Goal: Task Accomplishment & Management: Manage account settings

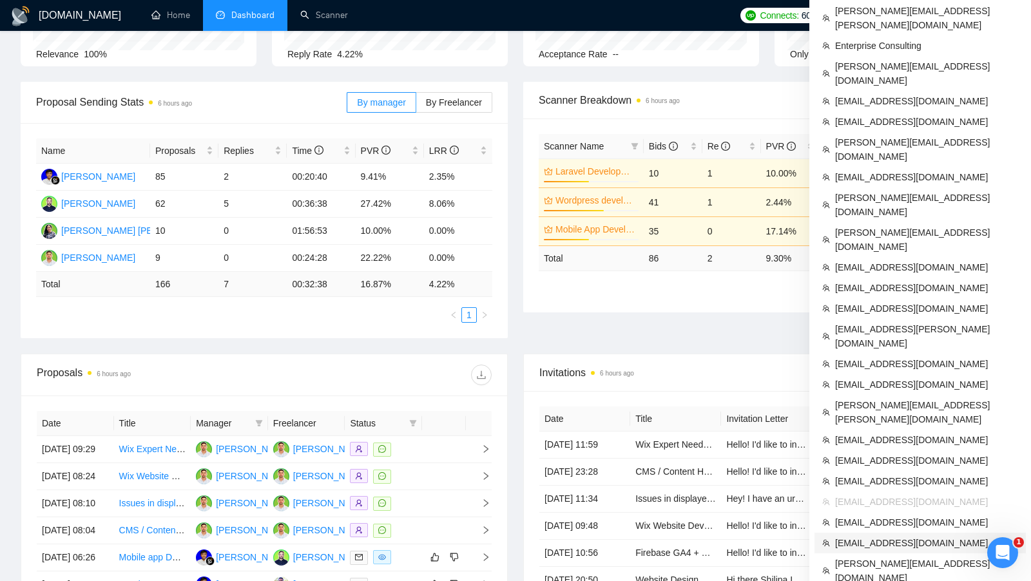
scroll to position [165, 0]
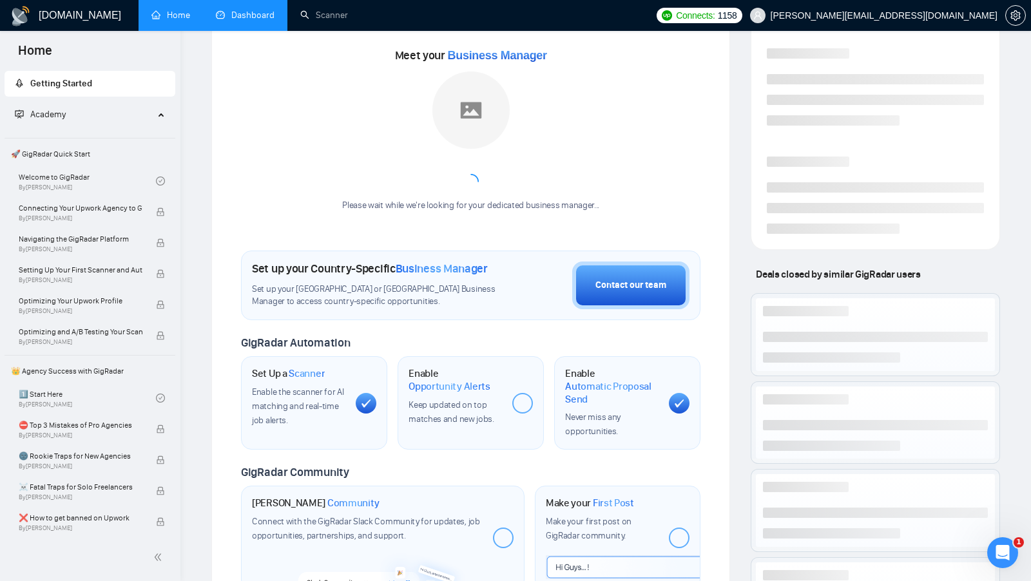
click at [239, 16] on link "Dashboard" at bounding box center [245, 15] width 59 height 11
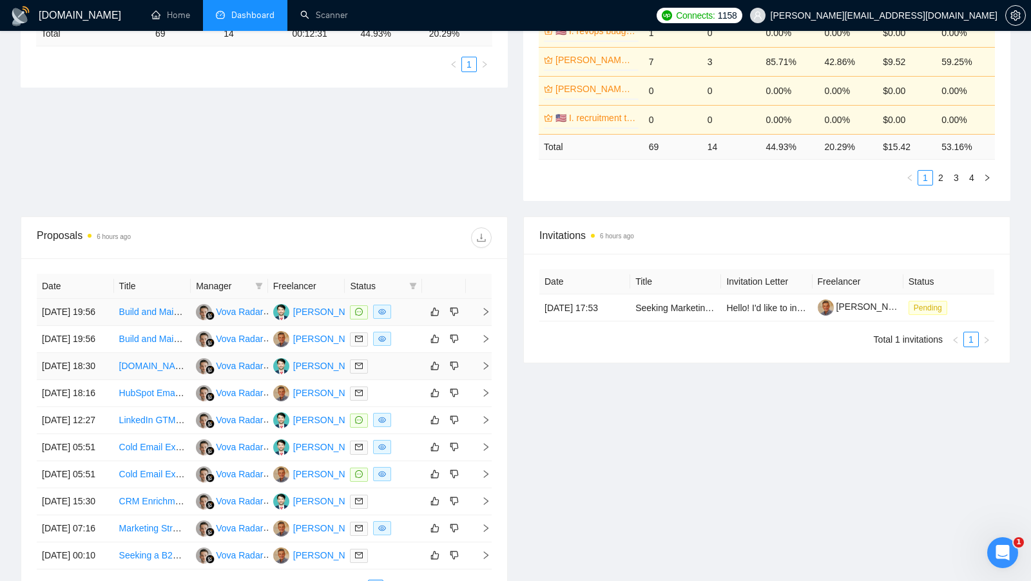
scroll to position [321, 0]
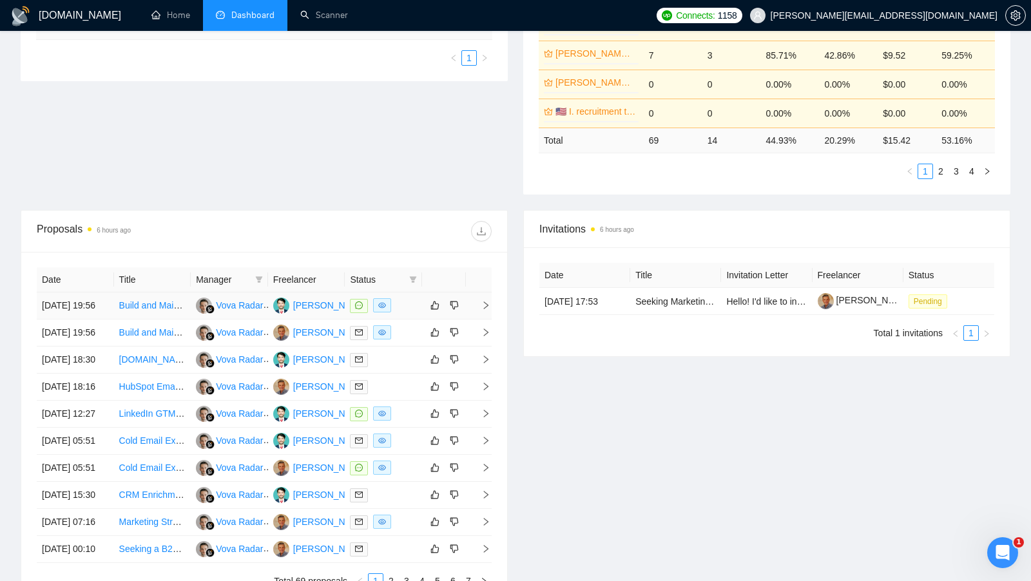
click at [407, 308] on div at bounding box center [383, 305] width 67 height 15
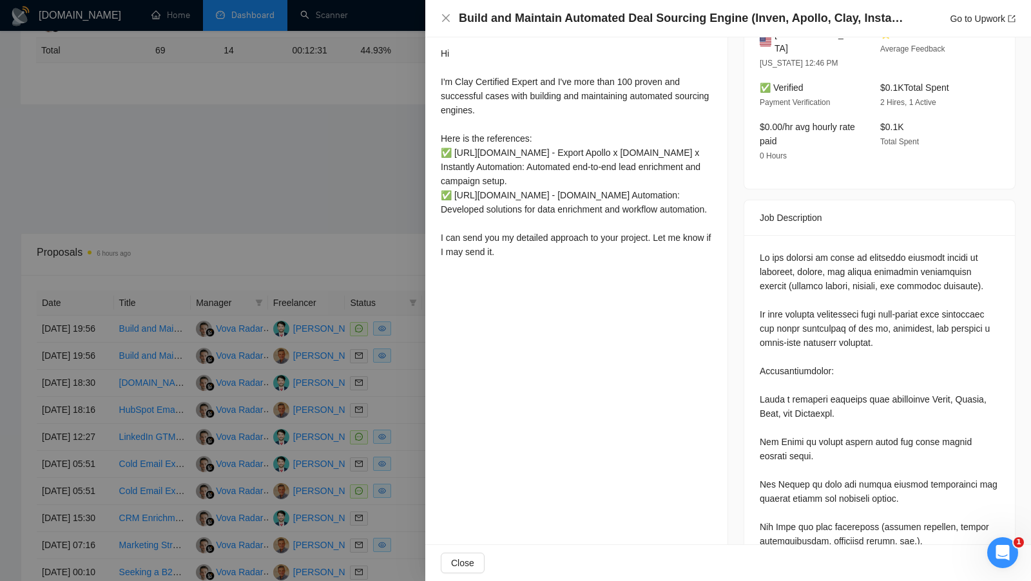
scroll to position [346, 0]
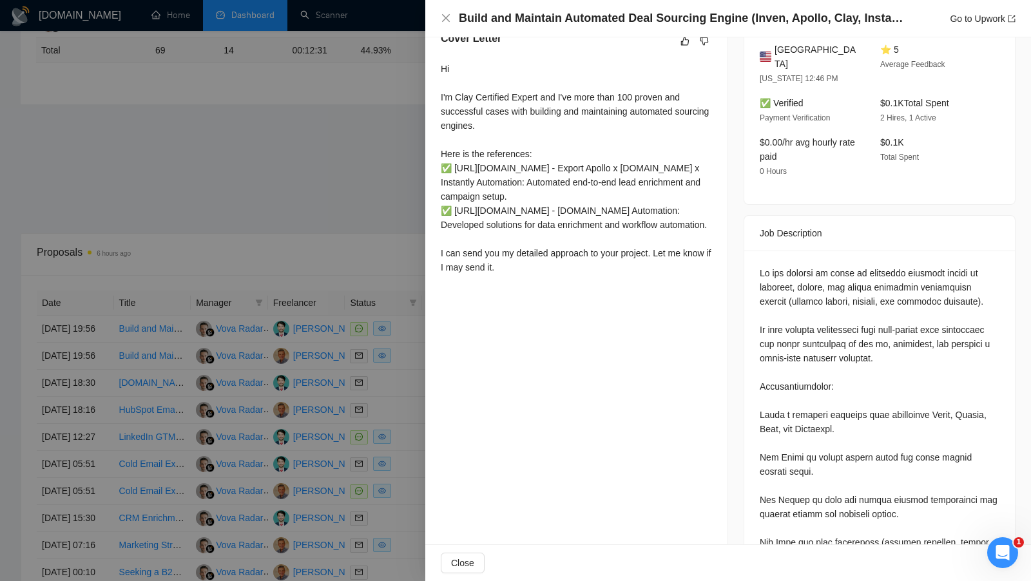
click at [403, 355] on div at bounding box center [515, 290] width 1031 height 581
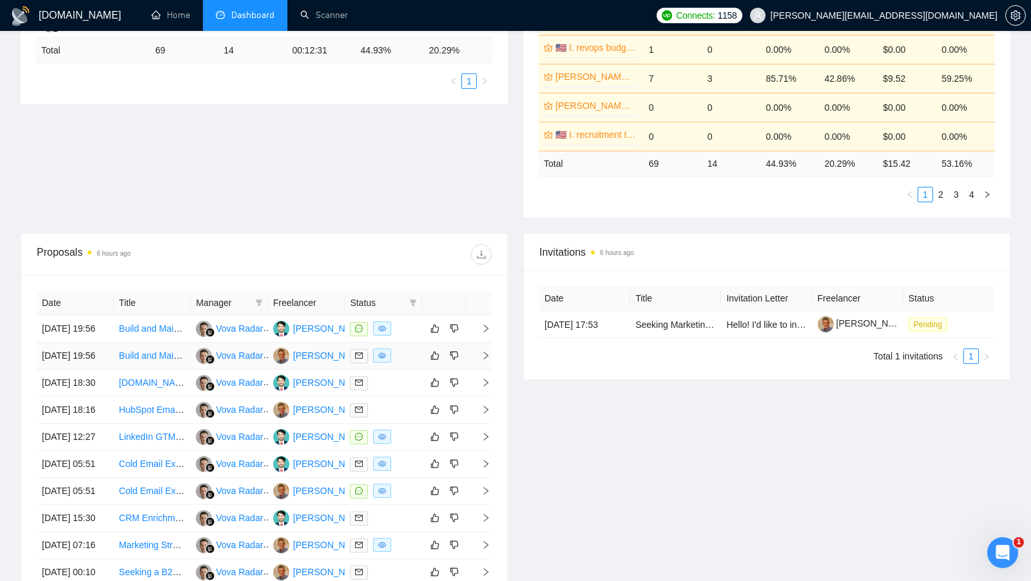
click at [402, 363] on div at bounding box center [383, 356] width 67 height 15
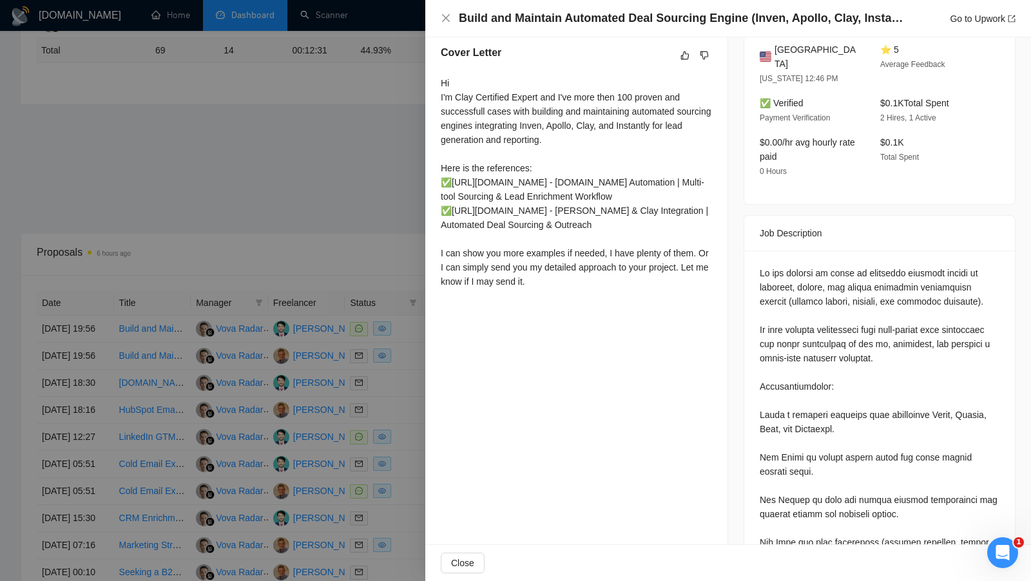
scroll to position [338, 0]
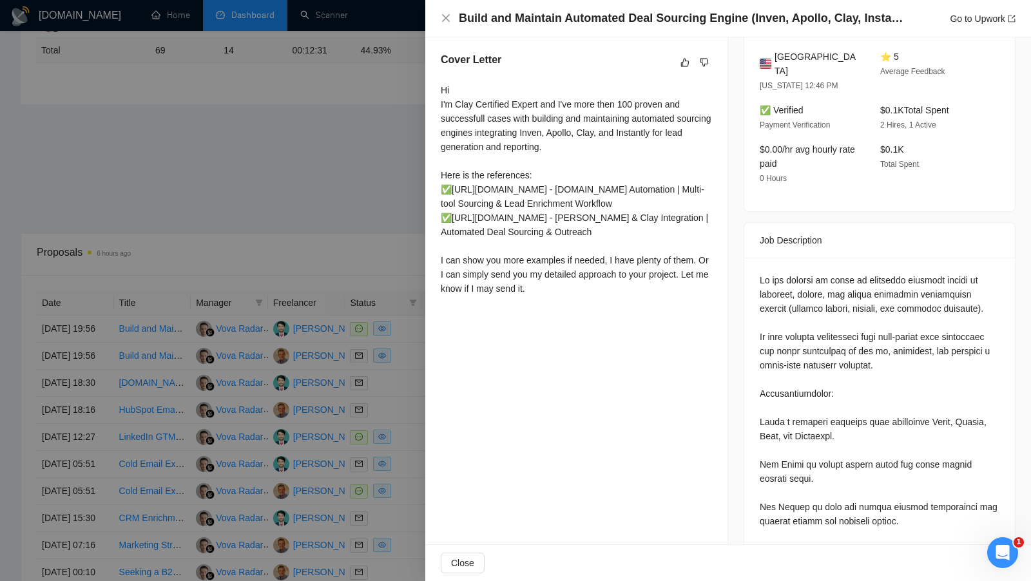
click at [407, 345] on div at bounding box center [515, 290] width 1031 height 581
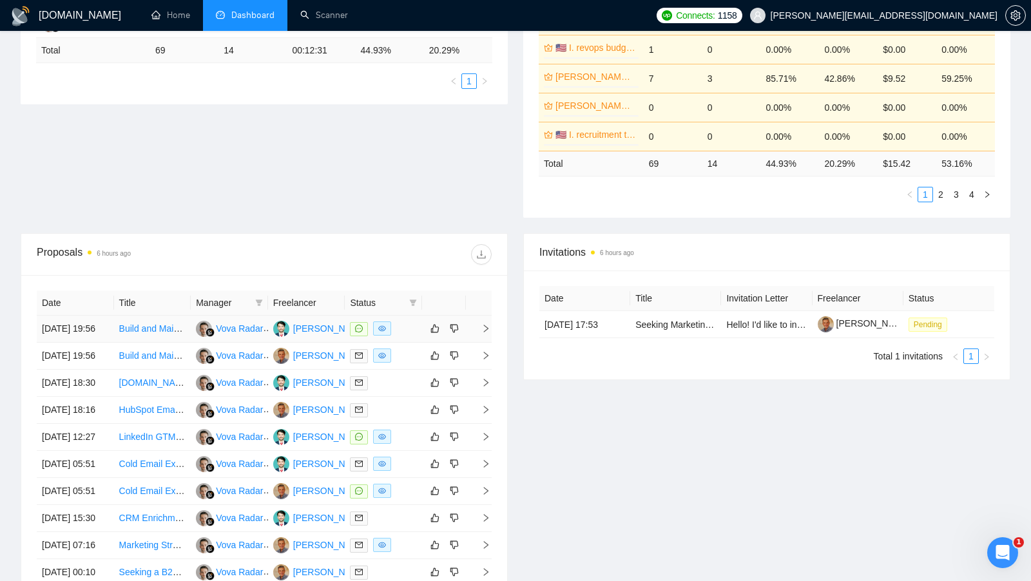
click at [407, 341] on td at bounding box center [383, 329] width 77 height 27
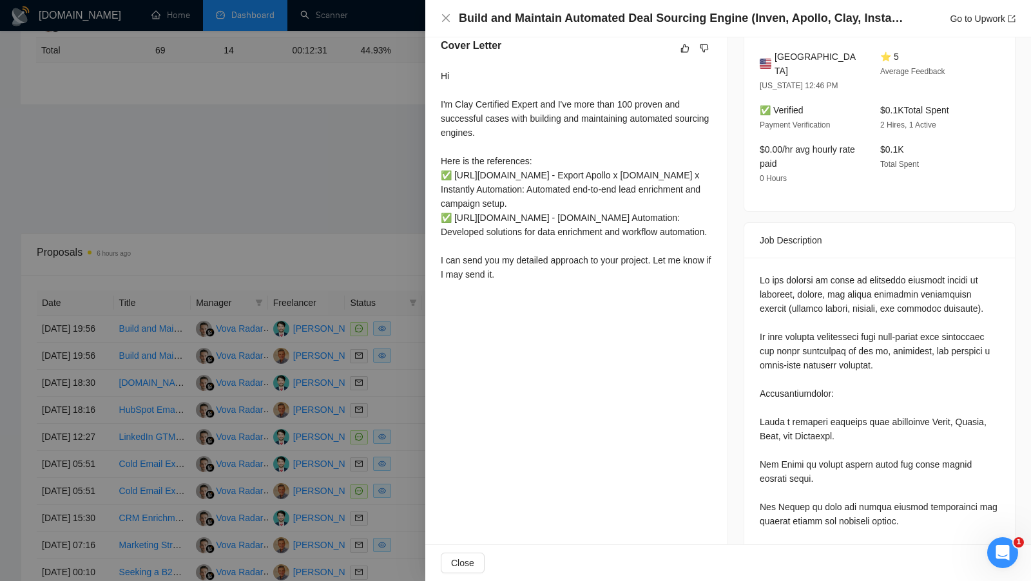
click at [407, 341] on div at bounding box center [515, 290] width 1031 height 581
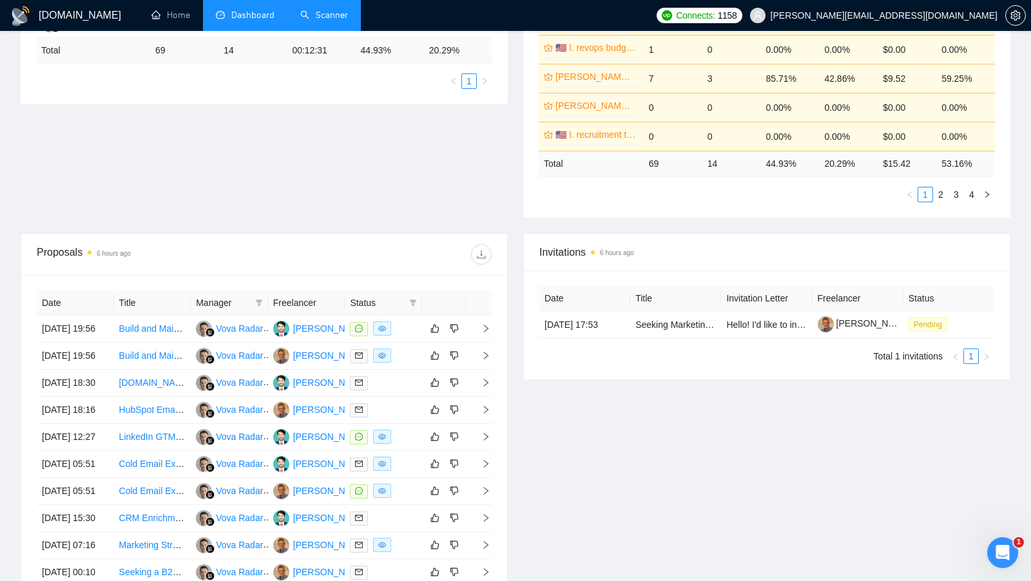
click at [333, 11] on link "Scanner" at bounding box center [324, 15] width 48 height 11
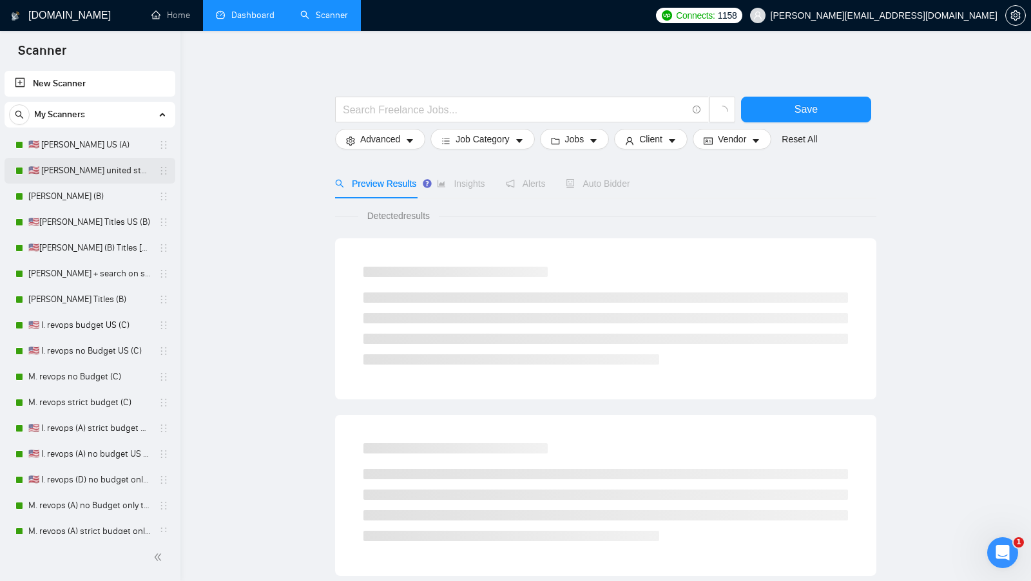
click at [102, 166] on link "🇺🇸 [PERSON_NAME] united states (A)" at bounding box center [89, 171] width 122 height 26
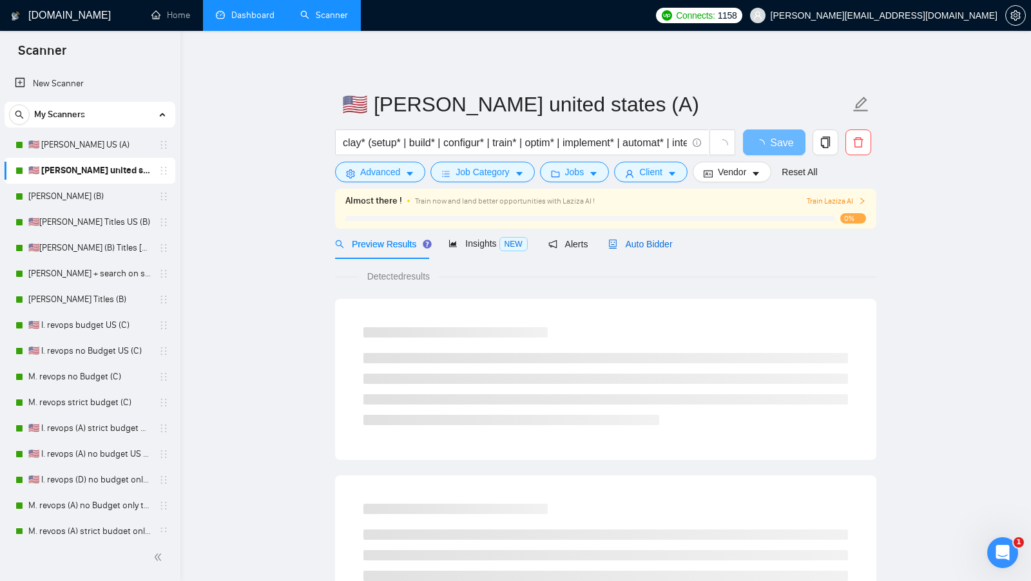
click at [665, 244] on span "Auto Bidder" at bounding box center [641, 244] width 64 height 10
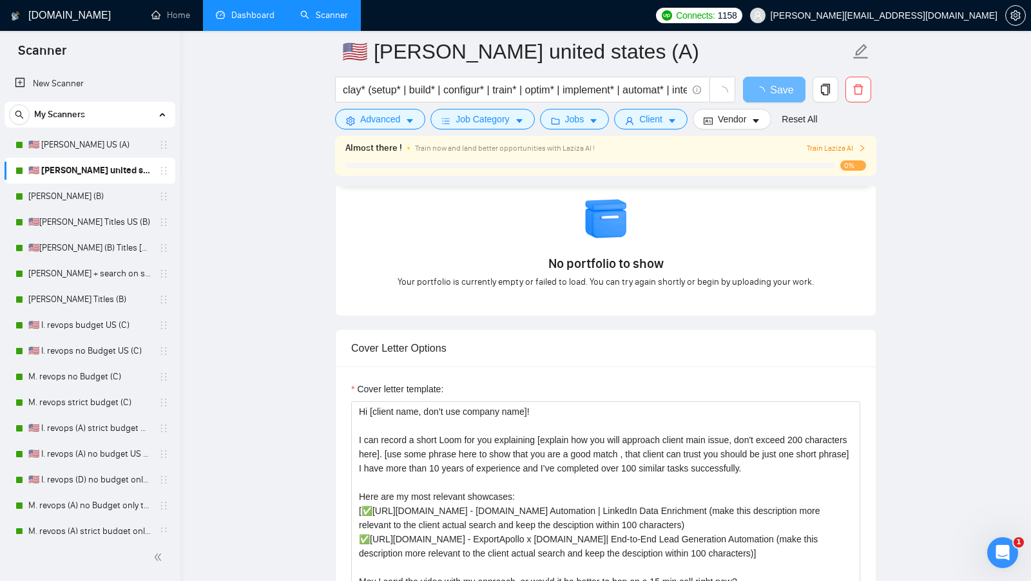
scroll to position [1238, 0]
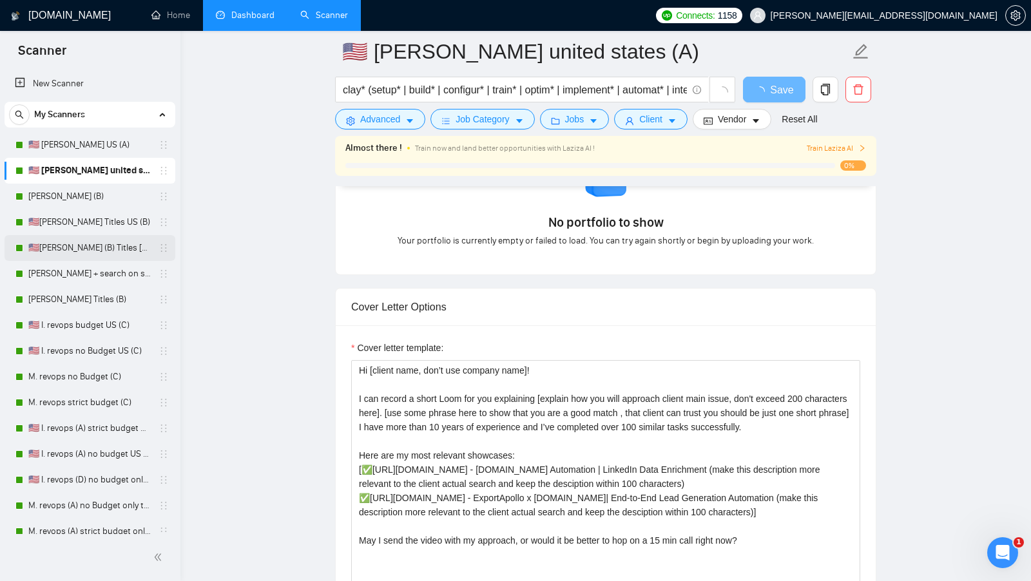
click at [113, 244] on link "🇺🇸[PERSON_NAME] (B) Titles [GEOGRAPHIC_DATA]" at bounding box center [89, 248] width 122 height 26
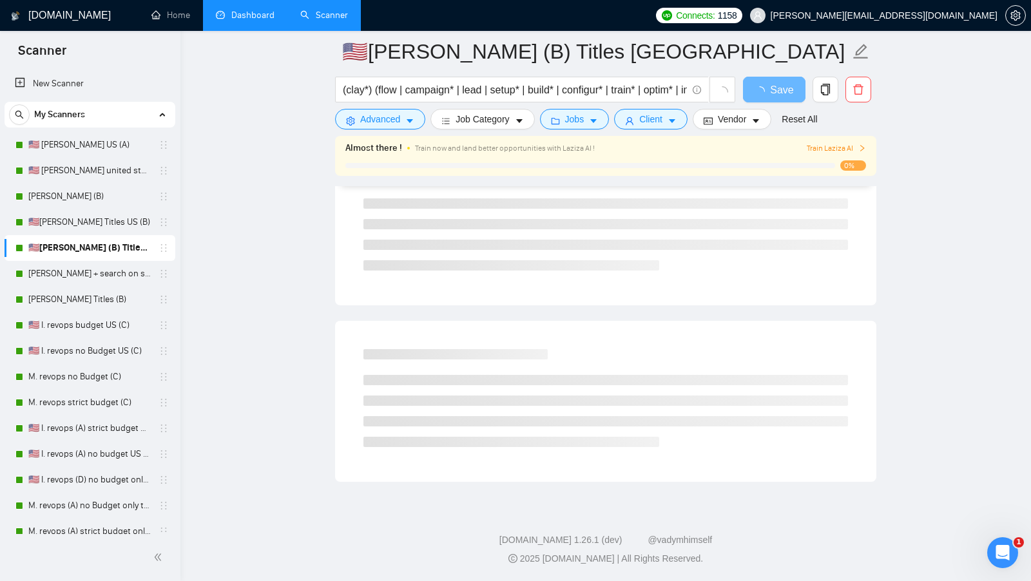
scroll to position [694, 0]
click at [96, 164] on link "🇺🇸 [PERSON_NAME] united states (A)" at bounding box center [89, 171] width 122 height 26
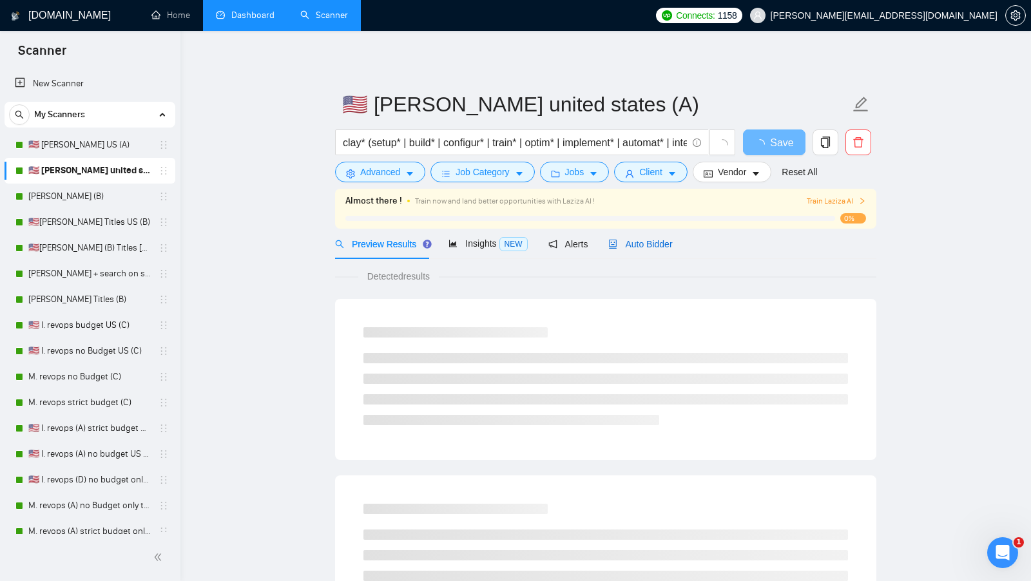
drag, startPoint x: 633, startPoint y: 240, endPoint x: 633, endPoint y: 261, distance: 20.6
click at [633, 240] on span "Auto Bidder" at bounding box center [641, 244] width 64 height 10
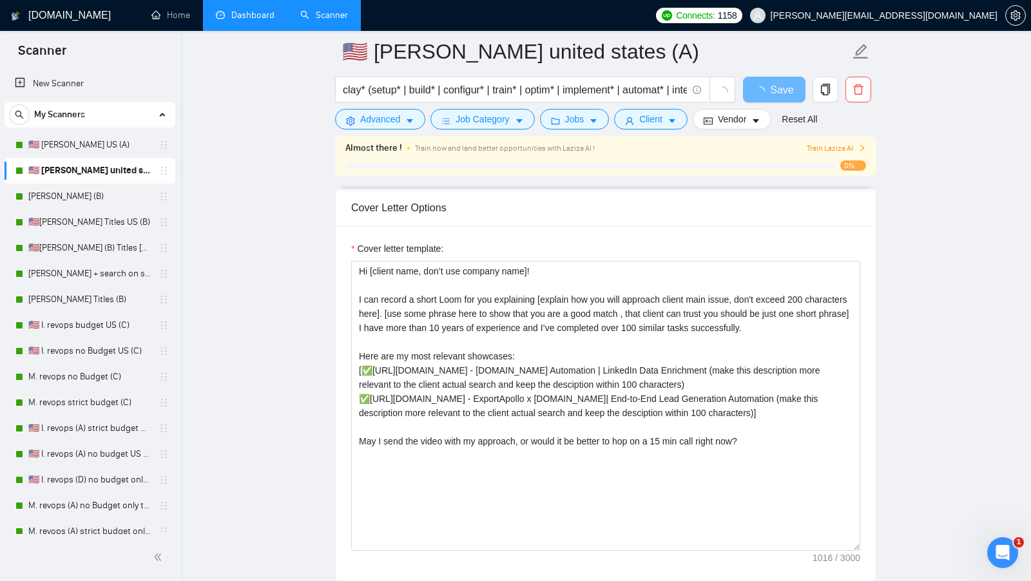
scroll to position [1336, 0]
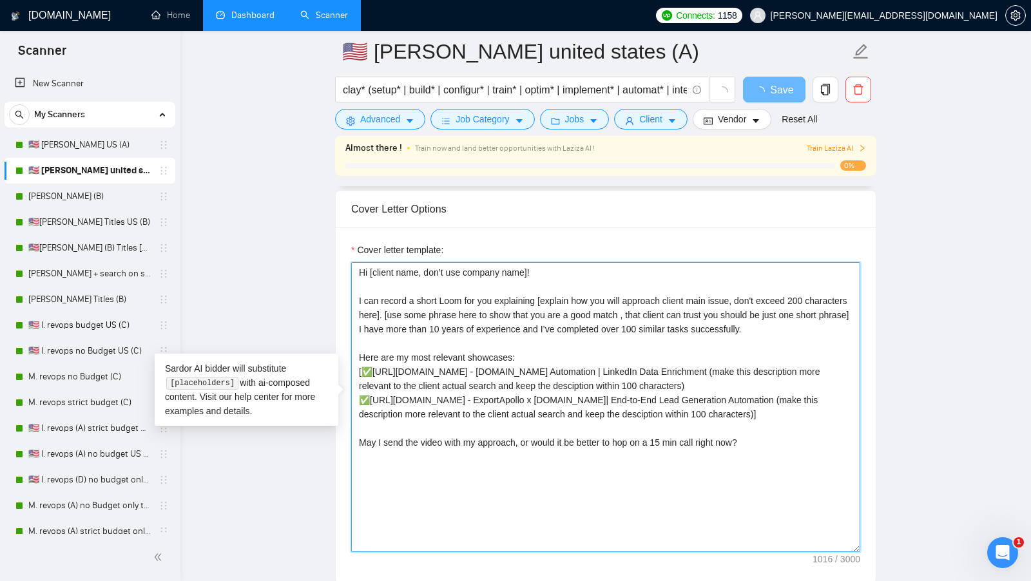
drag, startPoint x: 775, startPoint y: 471, endPoint x: 327, endPoint y: 242, distance: 502.8
click at [328, 242] on main "🇺🇸 [PERSON_NAME] united states (A) clay* (setup* | build* | configur* | train* …" at bounding box center [606, 427] width 810 height 3423
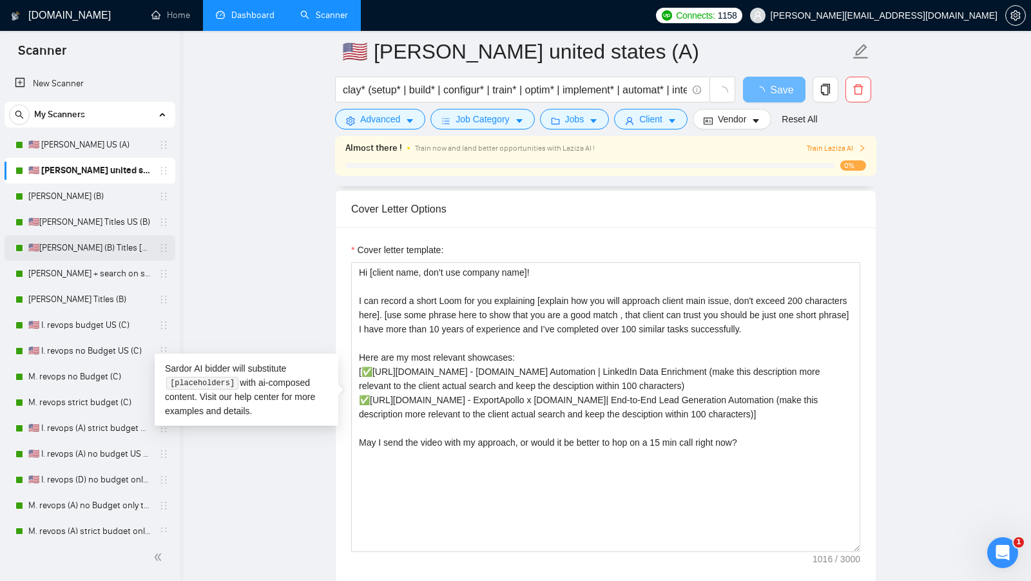
click at [99, 246] on link "🇺🇸[PERSON_NAME] (B) Titles [GEOGRAPHIC_DATA]" at bounding box center [89, 248] width 122 height 26
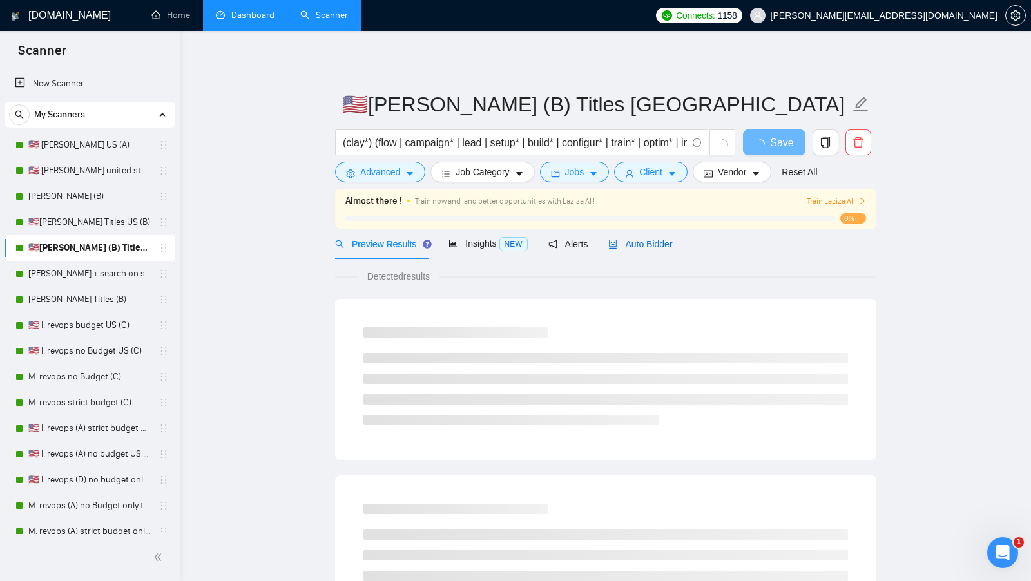
drag, startPoint x: 650, startPoint y: 241, endPoint x: 650, endPoint y: 268, distance: 26.4
click at [650, 242] on span "Auto Bidder" at bounding box center [641, 244] width 64 height 10
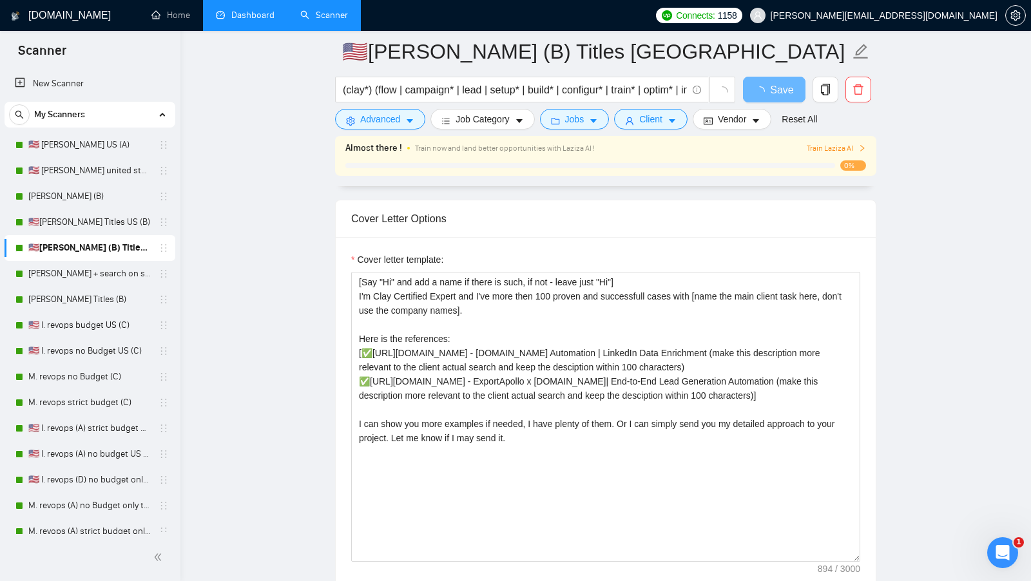
scroll to position [1293, 0]
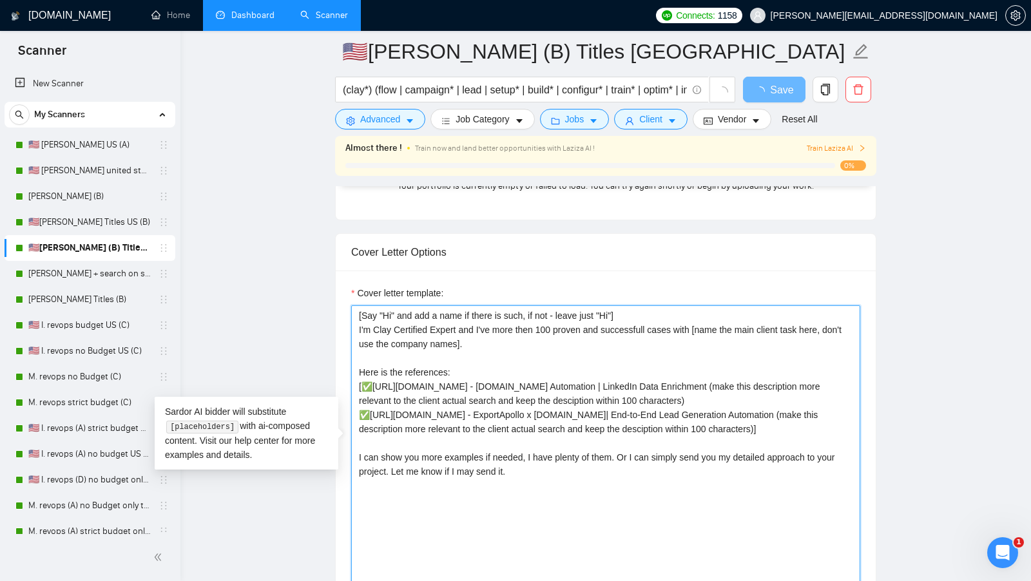
drag, startPoint x: 560, startPoint y: 509, endPoint x: 271, endPoint y: 236, distance: 397.2
click at [271, 236] on main "🇺🇸[PERSON_NAME] (B) Titles united states (clay*) (flow | campaign* | lead | set…" at bounding box center [606, 431] width 810 height 3344
paste textarea "Hi [client name, don’t use company name]! I can record a short Loom for you exp…"
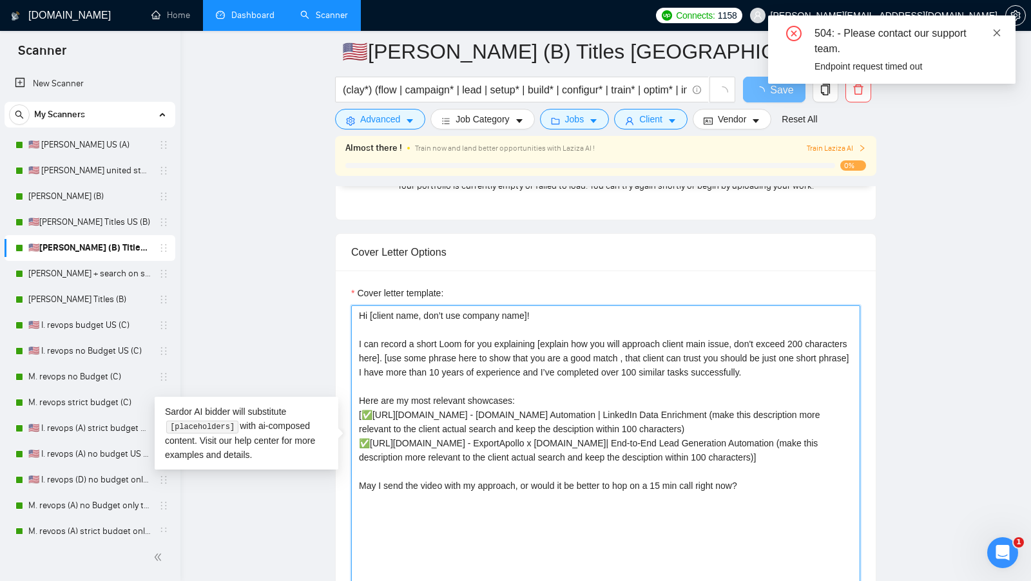
type textarea "Hi [client name, don’t use company name]! I can record a short Loom for you exp…"
click at [993, 31] on icon "close" at bounding box center [997, 32] width 9 height 9
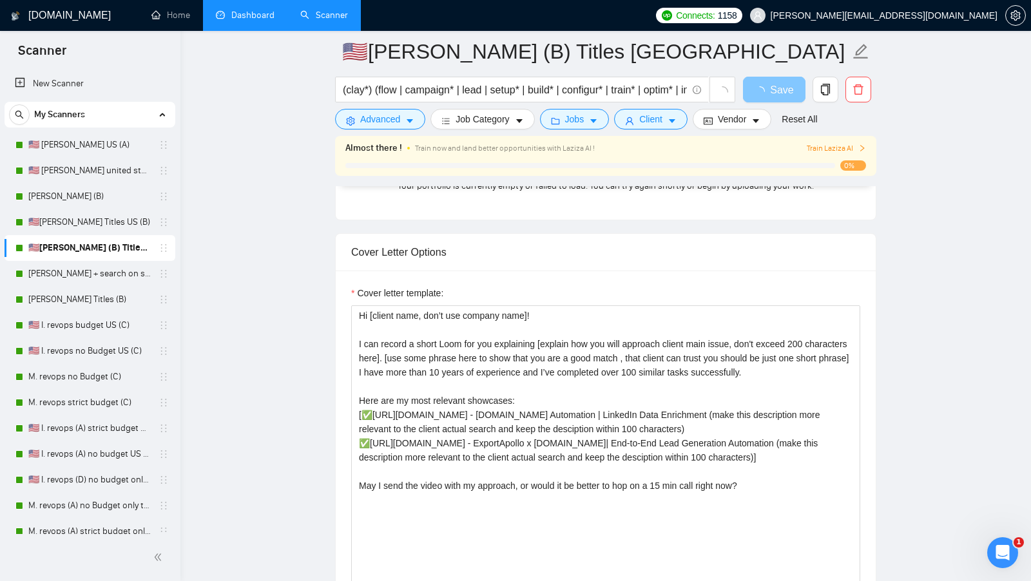
click at [781, 98] on button "Save" at bounding box center [774, 90] width 63 height 26
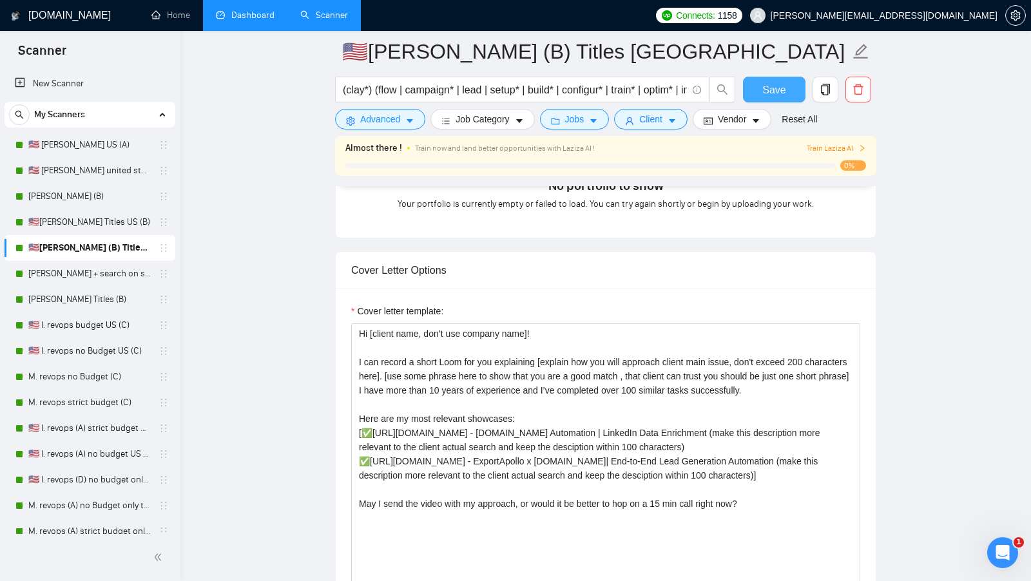
click at [781, 79] on button "Save" at bounding box center [774, 90] width 63 height 26
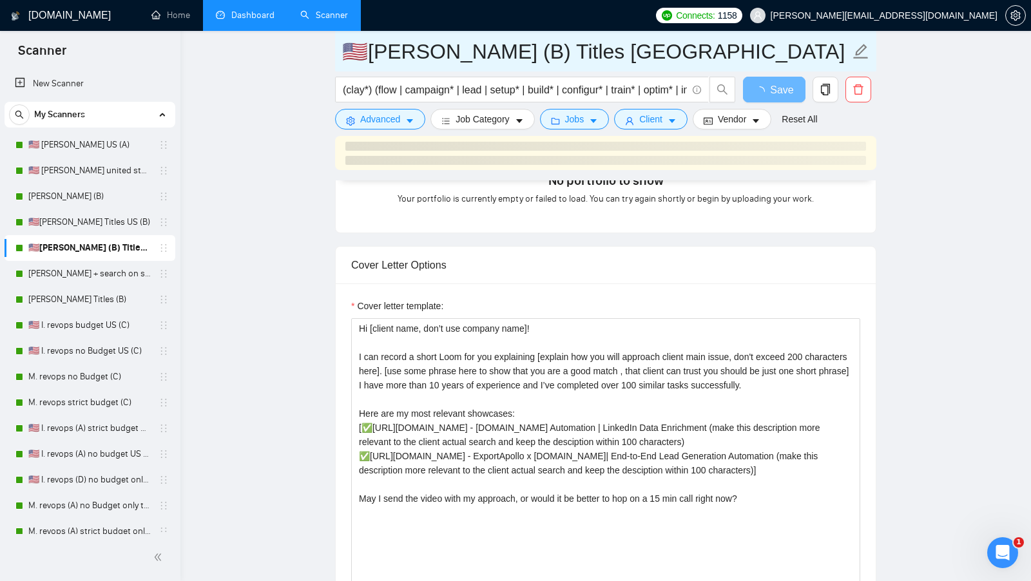
click at [441, 56] on input "🇺🇸[PERSON_NAME] (B) Titles [GEOGRAPHIC_DATA]" at bounding box center [596, 51] width 508 height 32
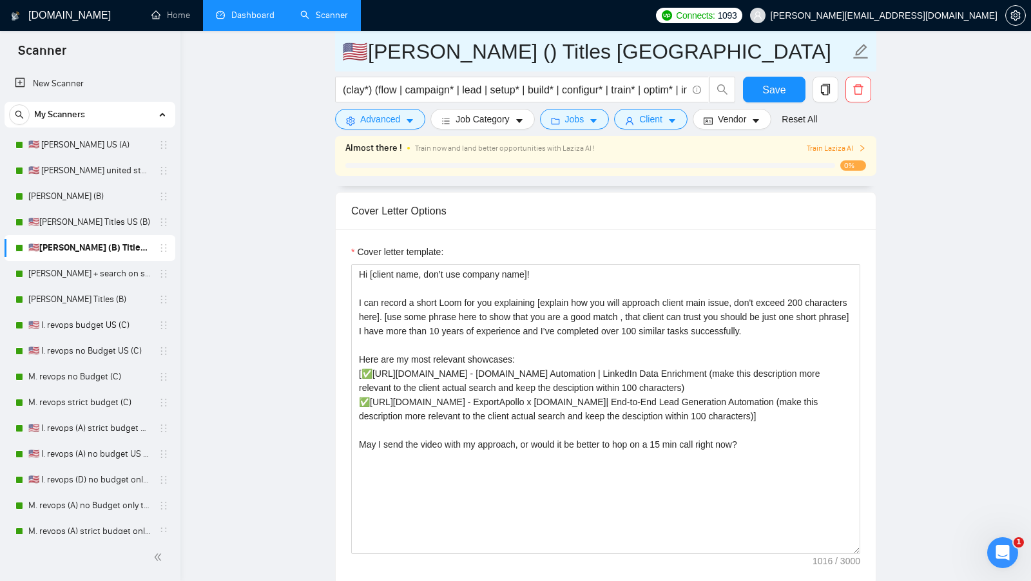
type input "🇺🇸[PERSON_NAME] (A) Titles [GEOGRAPHIC_DATA]"
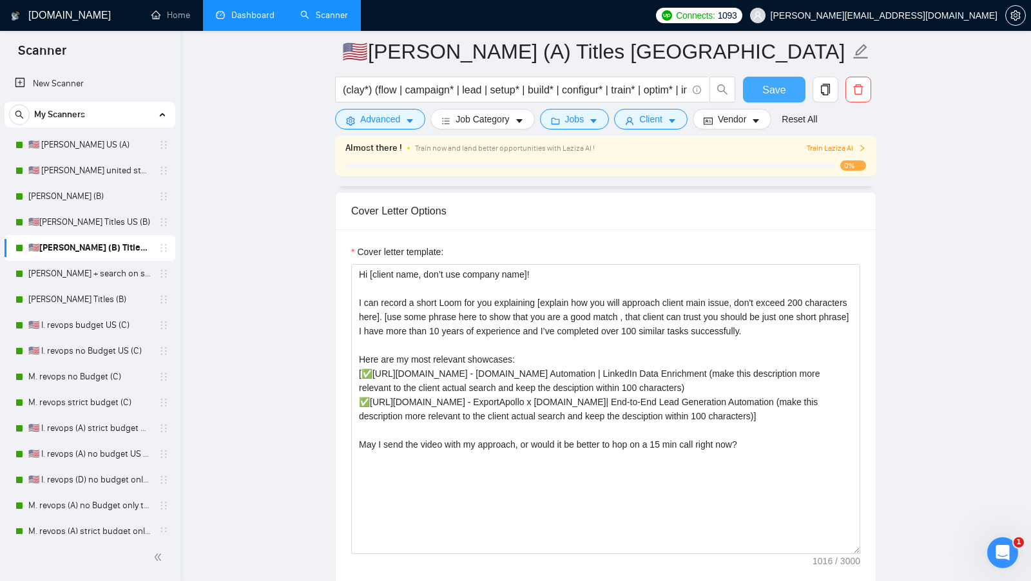
click at [787, 93] on button "Save" at bounding box center [774, 90] width 63 height 26
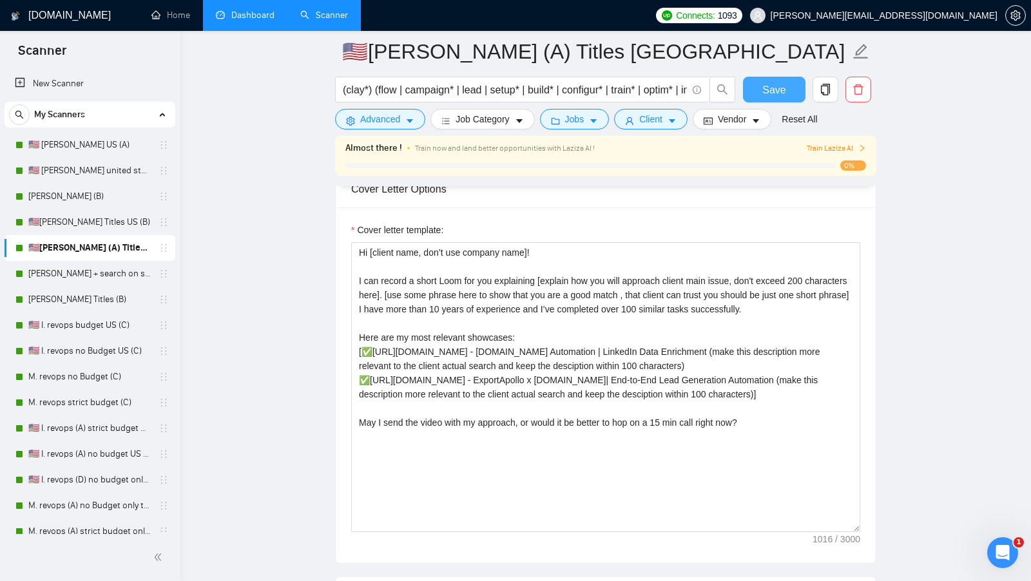
scroll to position [1321, 0]
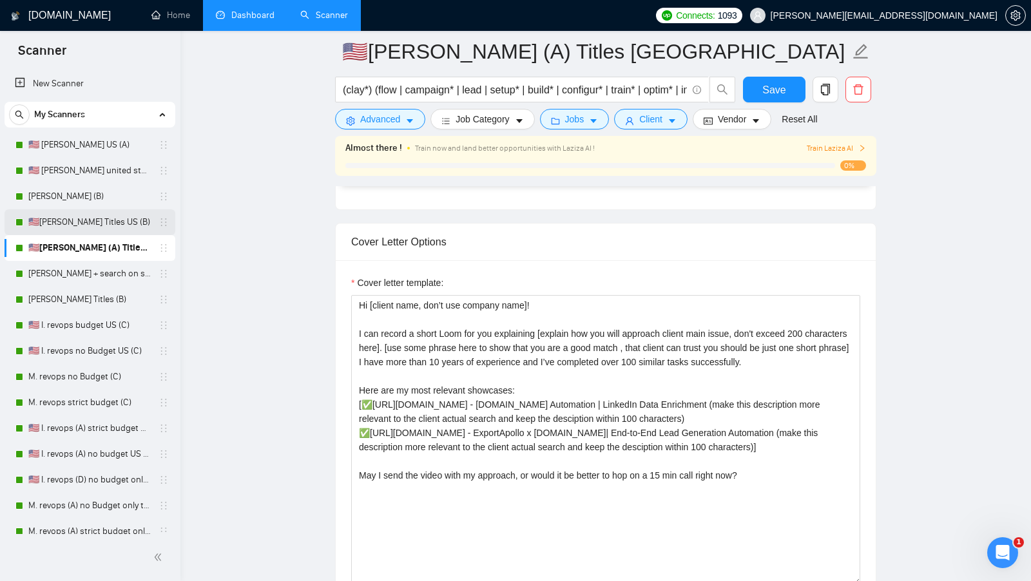
click at [103, 217] on link "🇺🇸[PERSON_NAME] Titles US (B)" at bounding box center [89, 223] width 122 height 26
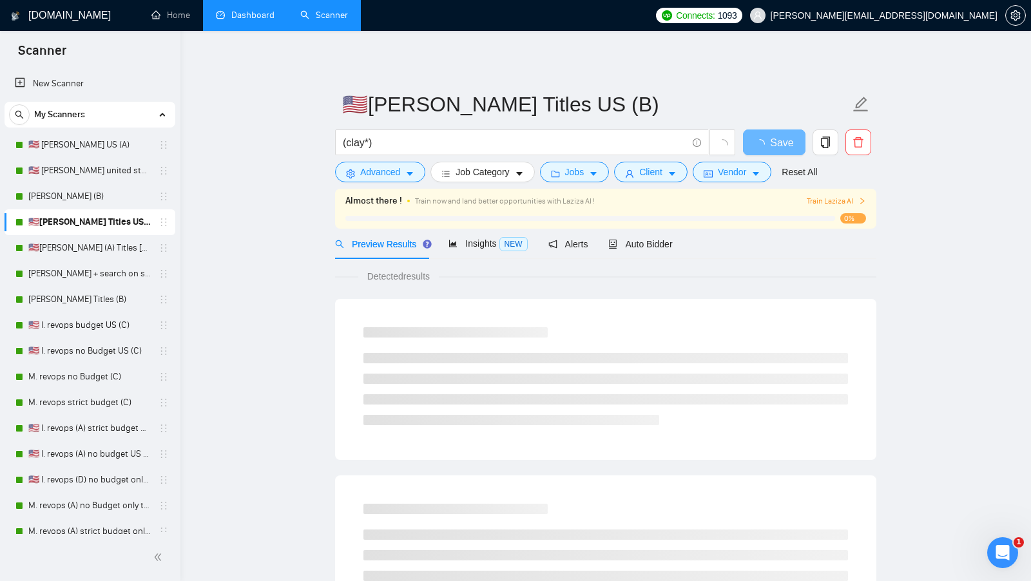
click at [718, 185] on form "🇺🇸[PERSON_NAME] Titles US (B) (clay*) Save Advanced Job Category Jobs Client Ve…" at bounding box center [606, 136] width 542 height 105
click at [721, 182] on form "🇺🇸[PERSON_NAME] Titles US (B) (clay*) Save Advanced Job Category Jobs Client Ve…" at bounding box center [606, 136] width 542 height 105
click at [725, 179] on span "Vendor" at bounding box center [732, 172] width 28 height 14
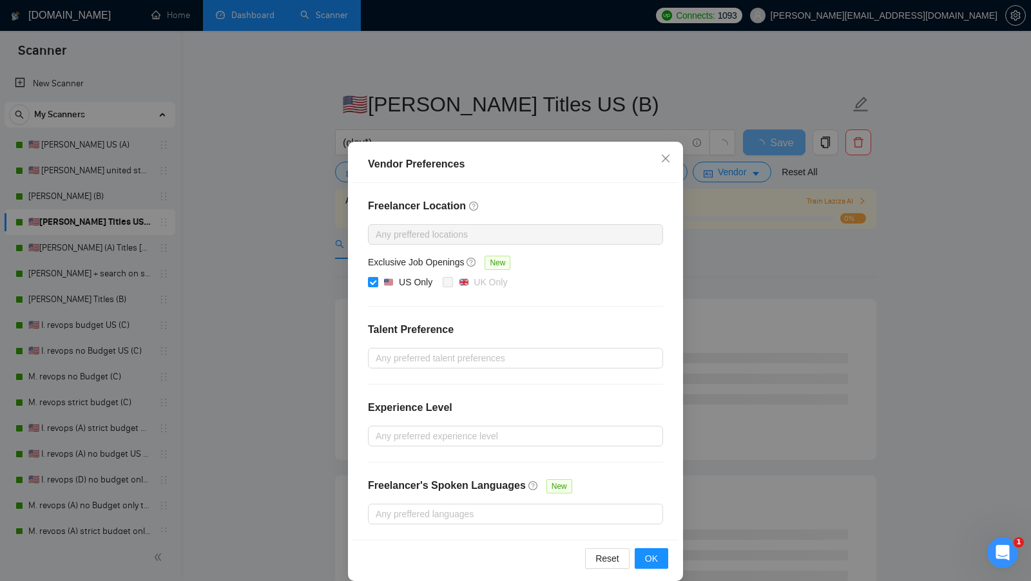
click at [729, 255] on div "Vendor Preferences Freelancer Location Any preffered locations Exclusive Job Op…" at bounding box center [515, 290] width 1031 height 581
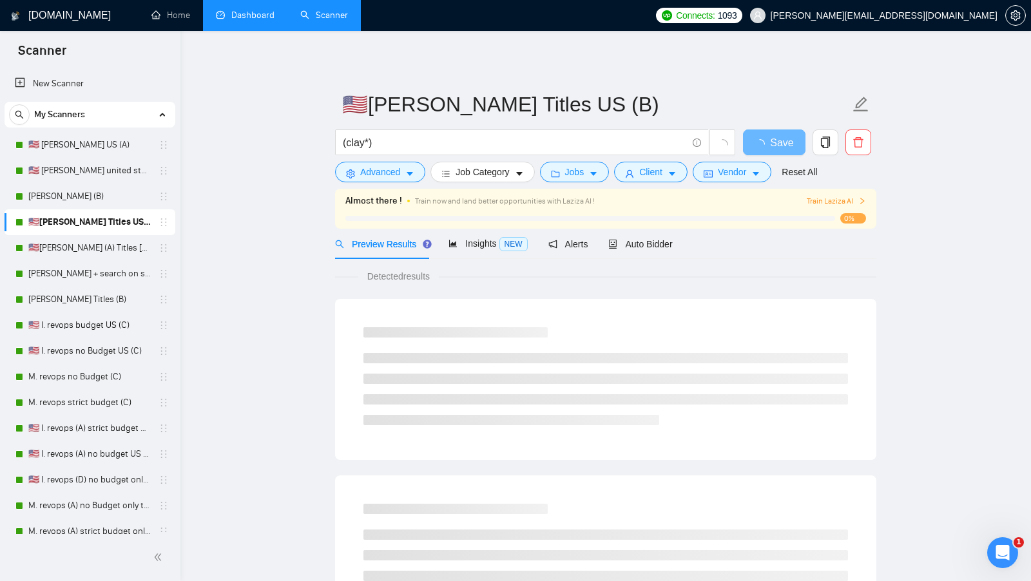
click at [610, 245] on div "Preview Results Insights NEW Alerts Auto Bidder" at bounding box center [504, 244] width 338 height 30
click at [618, 245] on icon "robot" at bounding box center [613, 244] width 9 height 9
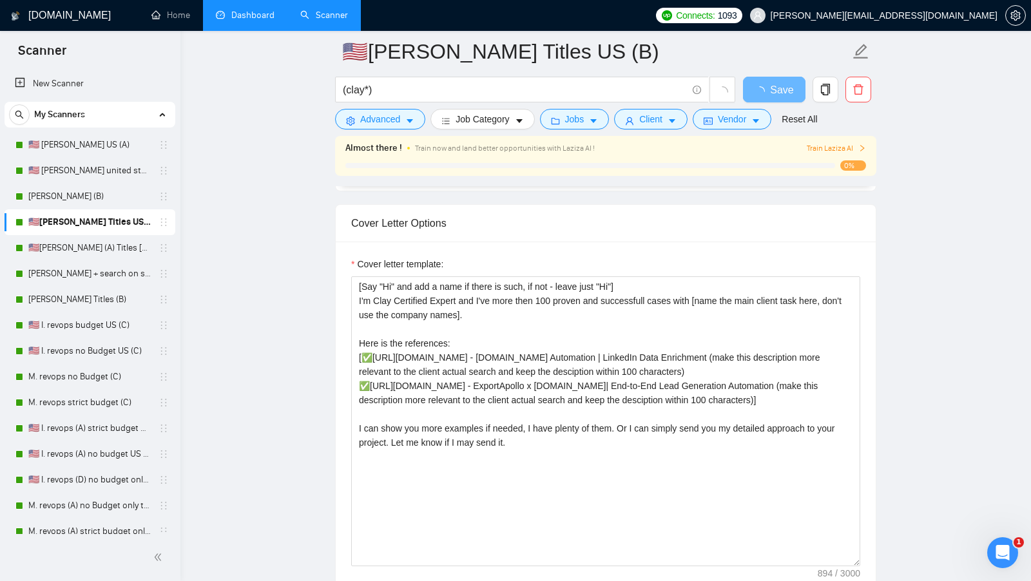
scroll to position [1290, 0]
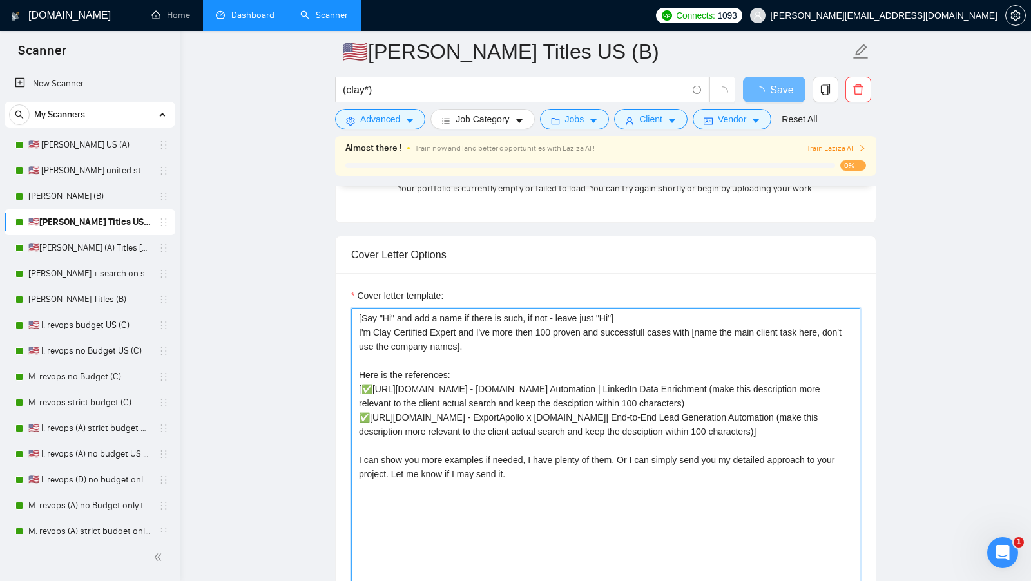
click at [548, 449] on textarea "[Say "Hi" and add a name if there is such, if not - leave just "Hi"] I'm Clay C…" at bounding box center [605, 453] width 509 height 290
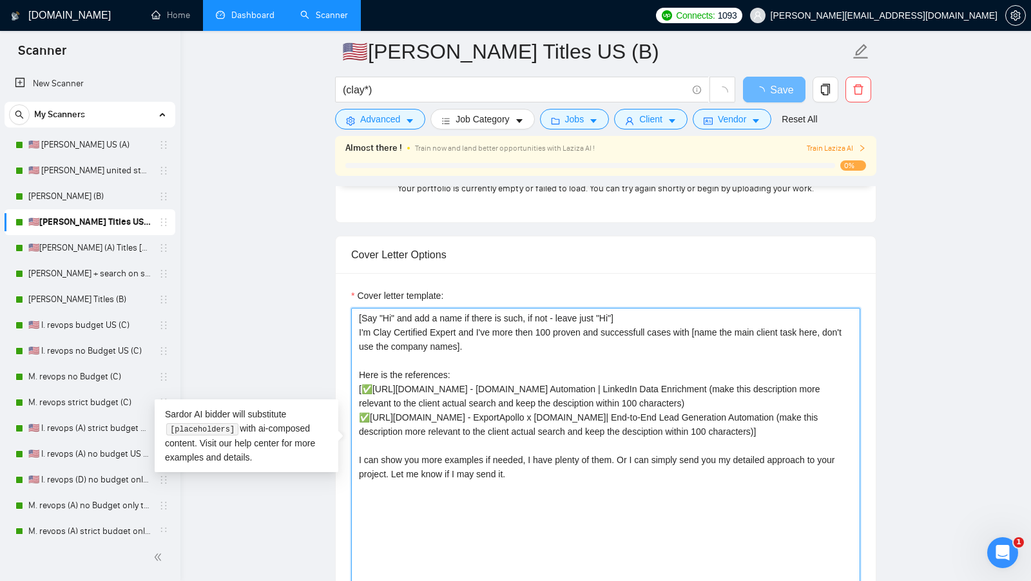
drag, startPoint x: 542, startPoint y: 499, endPoint x: 331, endPoint y: 293, distance: 295.0
click at [331, 293] on main "🇺🇸[PERSON_NAME] Titles US (B) (clay*) Save Advanced Job Category Jobs Client Ve…" at bounding box center [606, 448] width 810 height 3373
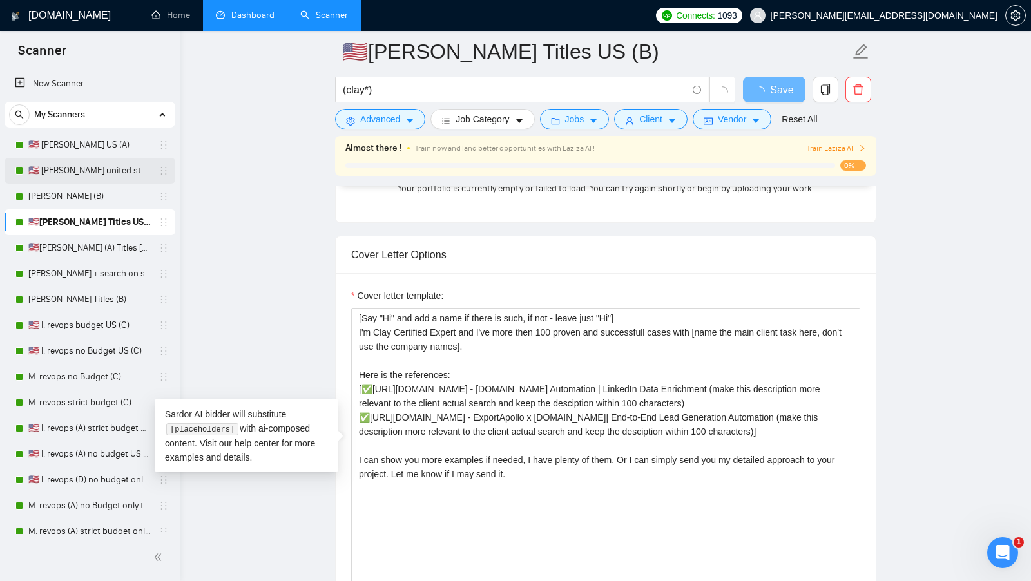
click at [110, 173] on link "🇺🇸 [PERSON_NAME] united states (A)" at bounding box center [89, 171] width 122 height 26
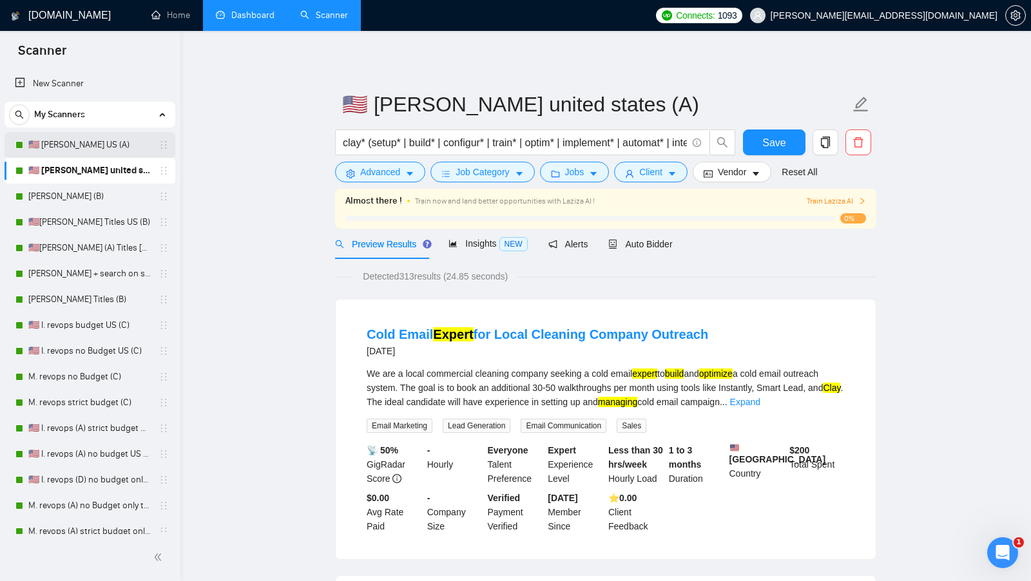
click at [88, 153] on link "🇺🇸 [PERSON_NAME] US (A)" at bounding box center [89, 145] width 122 height 26
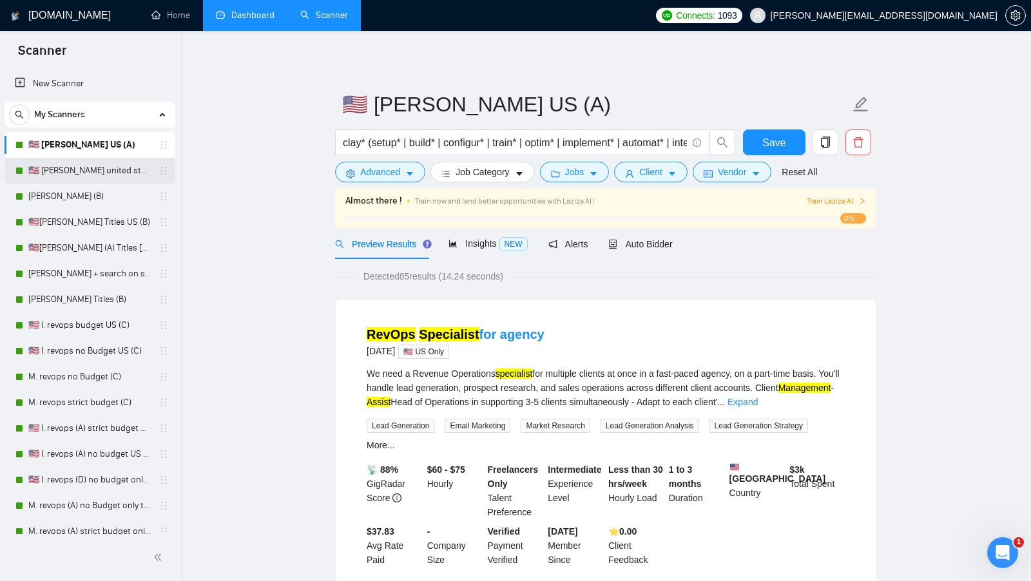
click at [121, 177] on link "🇺🇸 [PERSON_NAME] united states (A)" at bounding box center [89, 171] width 122 height 26
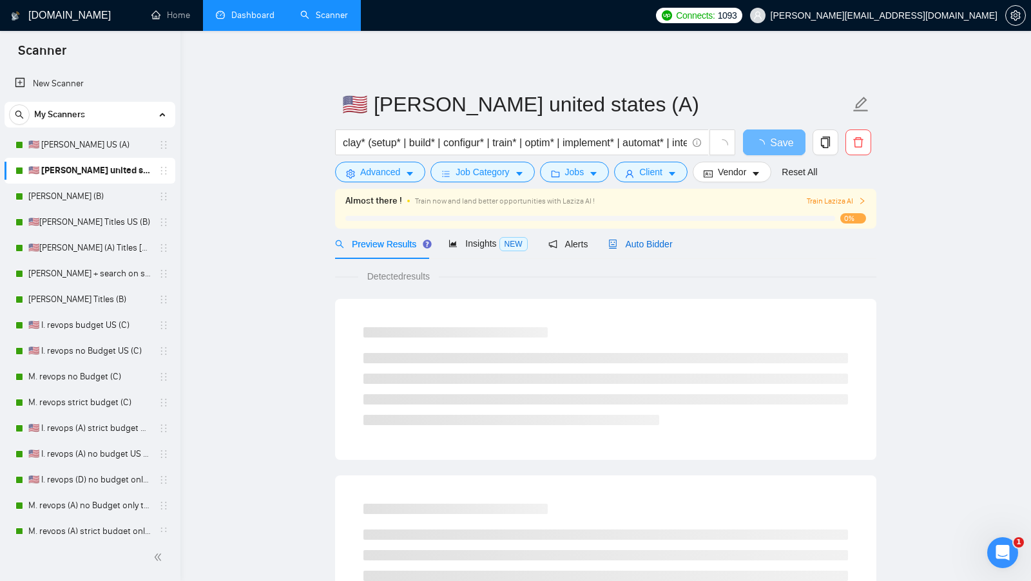
click at [656, 249] on div "Auto Bidder" at bounding box center [641, 244] width 64 height 14
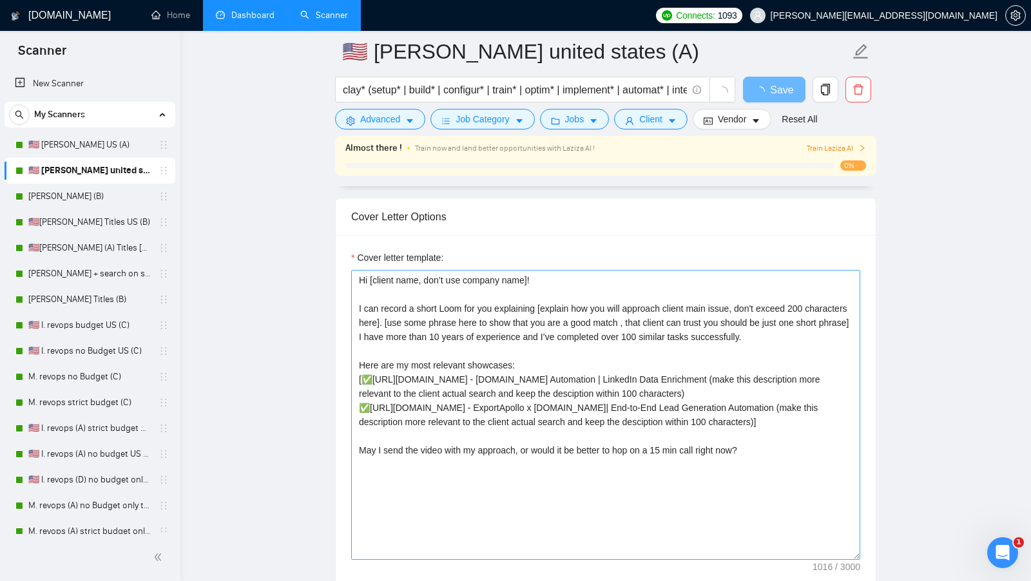
scroll to position [1326, 0]
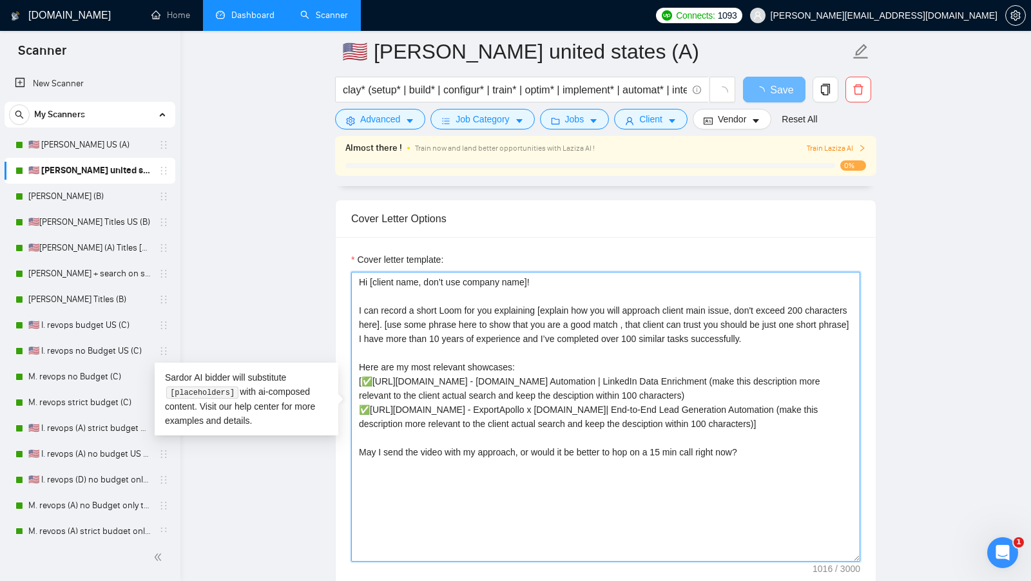
drag, startPoint x: 785, startPoint y: 494, endPoint x: 308, endPoint y: 260, distance: 531.9
click at [308, 260] on main "🇺🇸 [PERSON_NAME] united states (A) clay* (setup* | build* | configur* | train* …" at bounding box center [606, 436] width 810 height 3423
paste textarea "[Say "Hi" and add a name if there is such, if not - leave just "Hi"] I'm Clay C…"
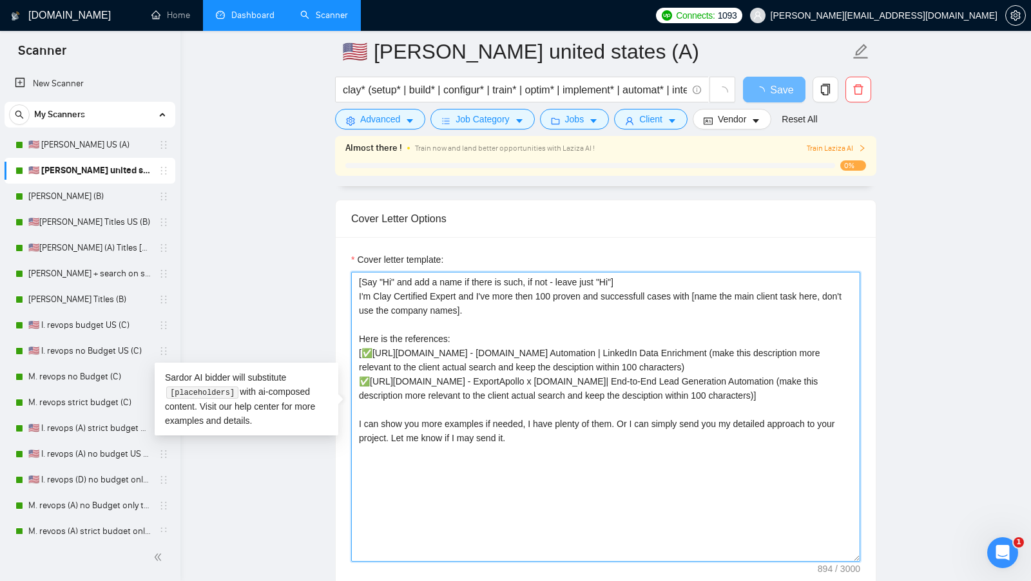
click at [634, 277] on textarea "[Say "Hi" and add a name if there is such, if not - leave just "Hi"] I'm Clay C…" at bounding box center [605, 417] width 509 height 290
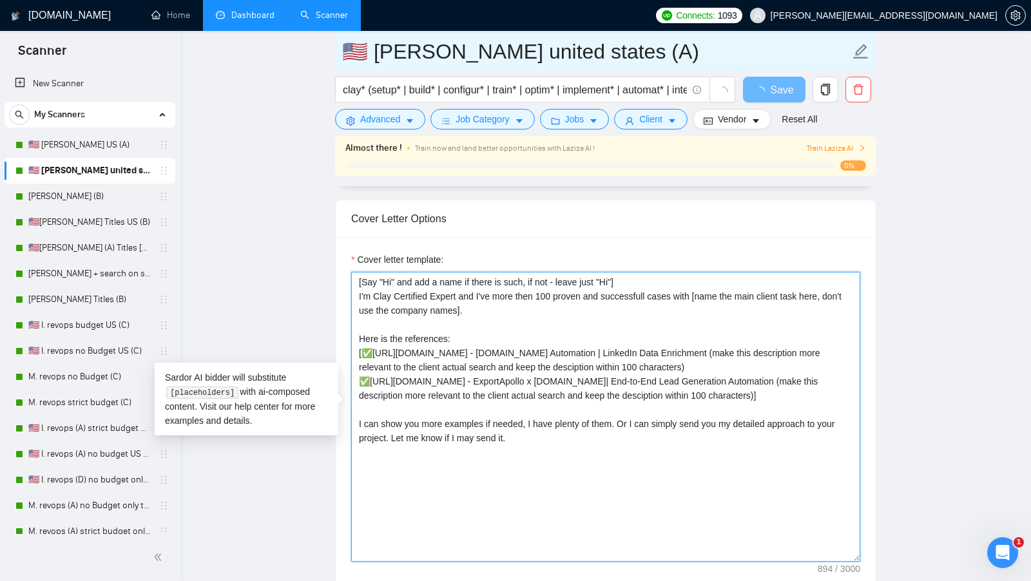
type textarea "[Say "Hi" and add a name if there is such, if not - leave just "Hi"] I'm Clay C…"
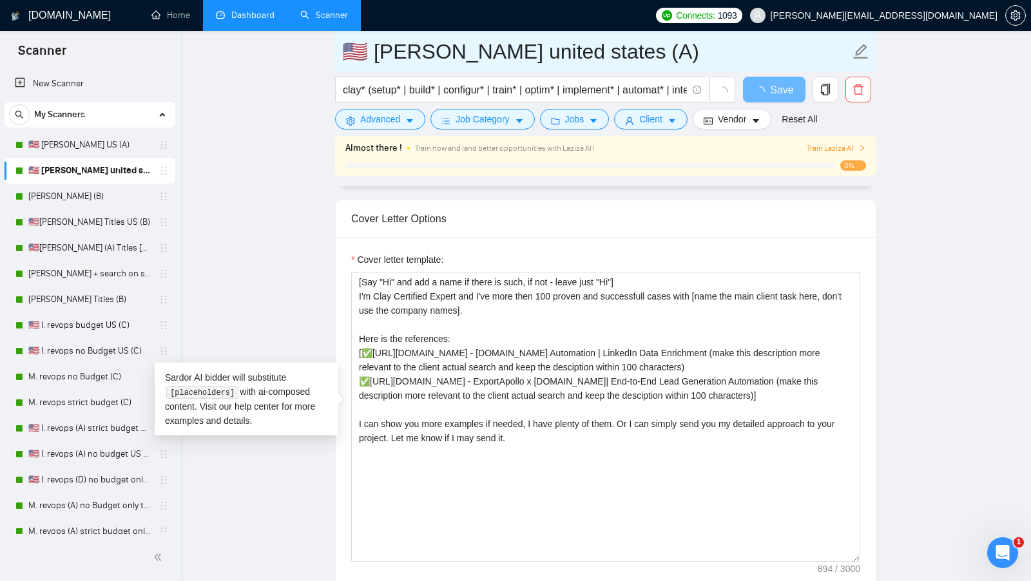
click at [569, 52] on input "🇺🇸 [PERSON_NAME] united states (A)" at bounding box center [596, 51] width 508 height 32
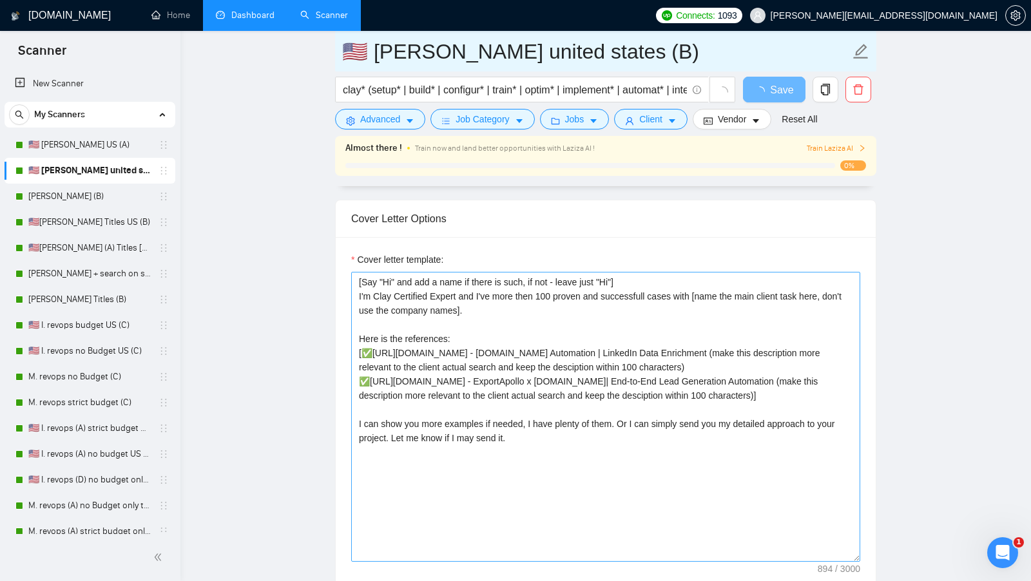
type input "🇺🇸 [PERSON_NAME] united states (B)"
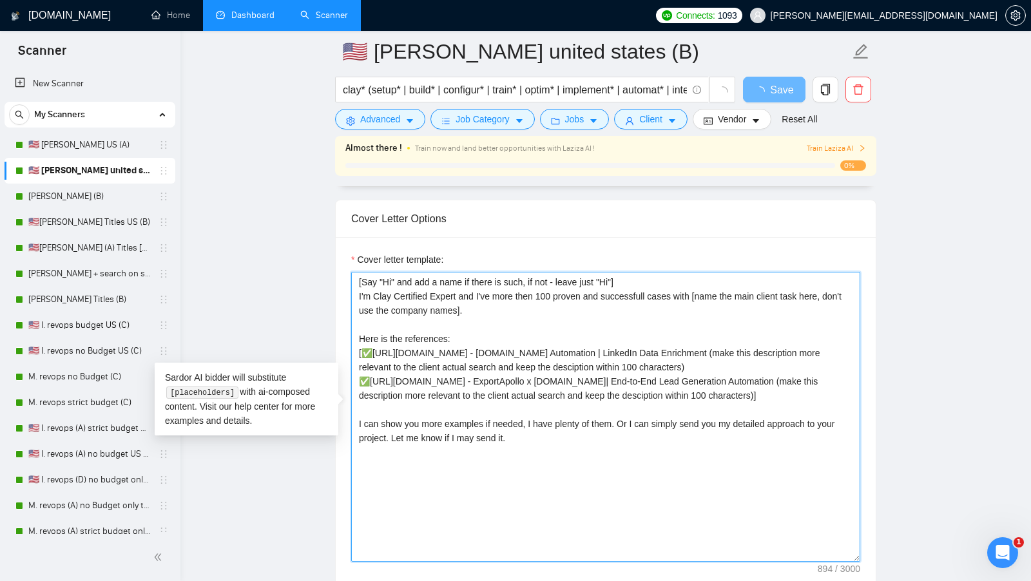
click at [641, 447] on textarea "[Say "Hi" and add a name if there is such, if not - leave just "Hi"] I'm Clay C…" at bounding box center [605, 417] width 509 height 290
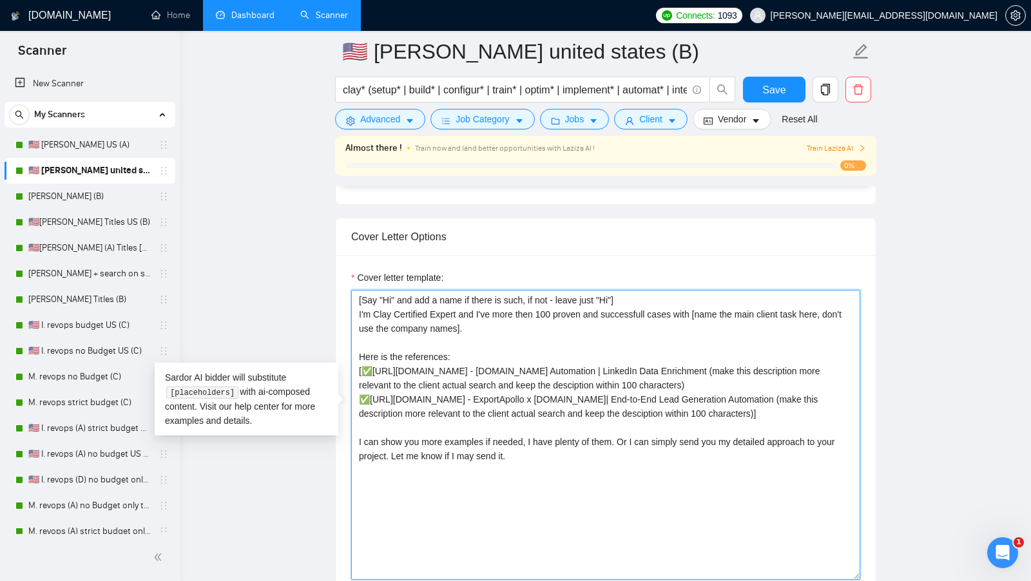
drag, startPoint x: 642, startPoint y: 465, endPoint x: 347, endPoint y: 459, distance: 295.3
click at [347, 459] on div "Cover letter template: [Say "Hi" and add a name if there is such, if not - leav…" at bounding box center [606, 433] width 540 height 356
click at [391, 461] on textarea "[Say "Hi" and add a name if there is such, if not - leave just "Hi"] I'm Clay C…" at bounding box center [605, 435] width 509 height 290
click at [364, 466] on textarea "[Say "Hi" and add a name if there is such, if not - leave just "Hi"] I'm Clay C…" at bounding box center [605, 435] width 509 height 290
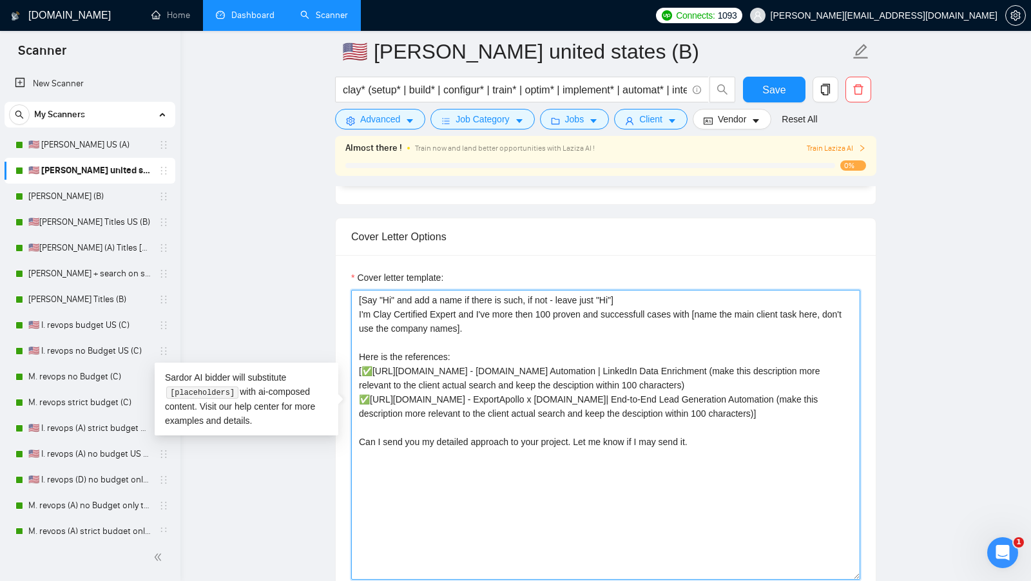
click at [364, 466] on textarea "[Say "Hi" and add a name if there is such, if not - leave just "Hi"] I'm Clay C…" at bounding box center [605, 435] width 509 height 290
type textarea "[Say "Hi" and add a name if there is such, if not - leave just "Hi"] I'm Clay C…"
click at [439, 467] on textarea "[Say "Hi" and add a name if there is such, if not - leave just "Hi"] I'm Clay C…" at bounding box center [605, 435] width 509 height 290
click at [698, 463] on textarea "[Say "Hi" and add a name if there is such, if not - leave just "Hi"] I'm Clay C…" at bounding box center [605, 435] width 509 height 290
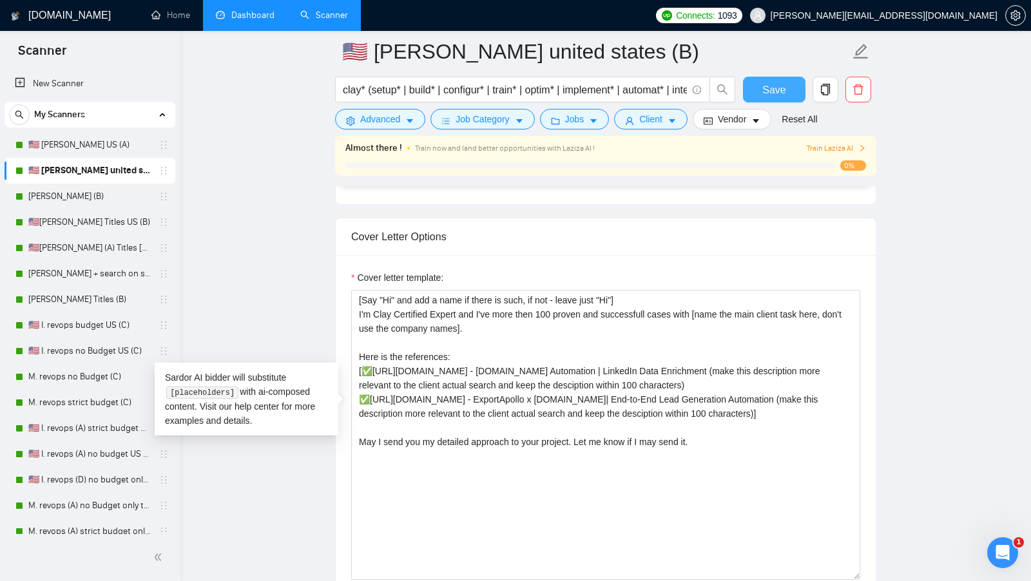
click at [764, 94] on span "Save" at bounding box center [774, 90] width 23 height 16
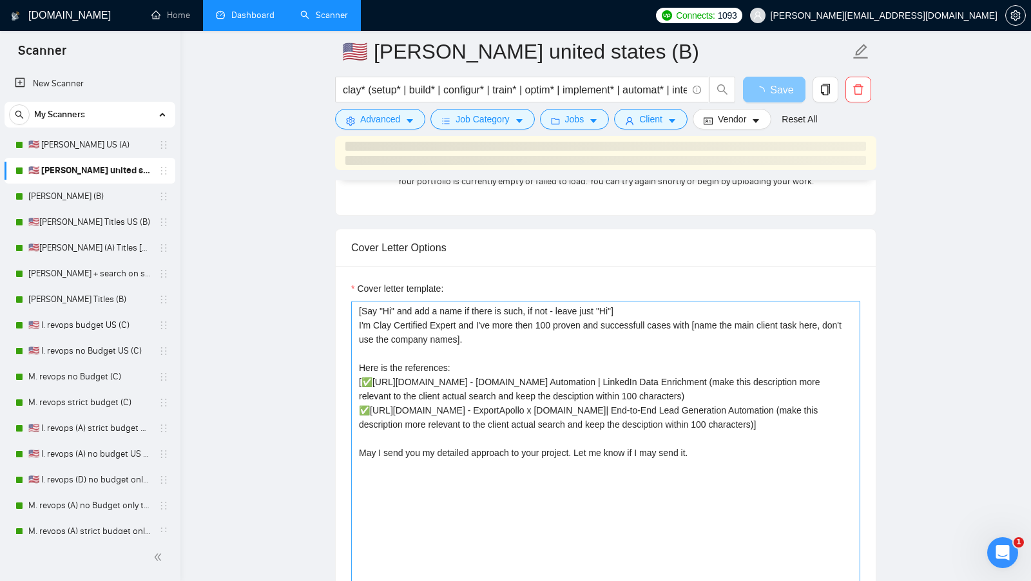
scroll to position [1311, 0]
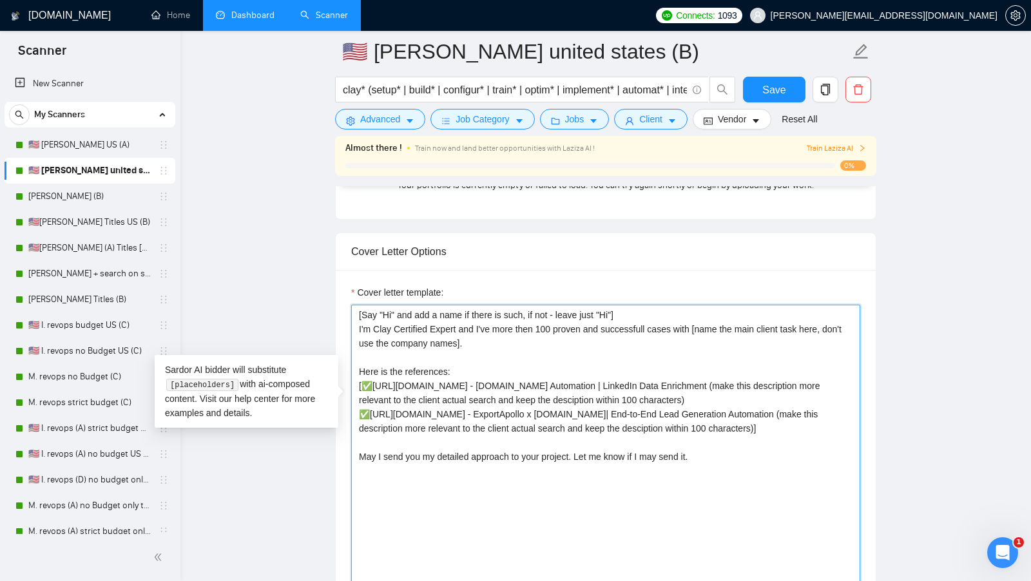
drag, startPoint x: 713, startPoint y: 460, endPoint x: 282, endPoint y: 227, distance: 489.5
click at [282, 227] on main "🇺🇸 [PERSON_NAME] united states (B) clay* (setup* | build* | configur* | train* …" at bounding box center [606, 510] width 810 height 3541
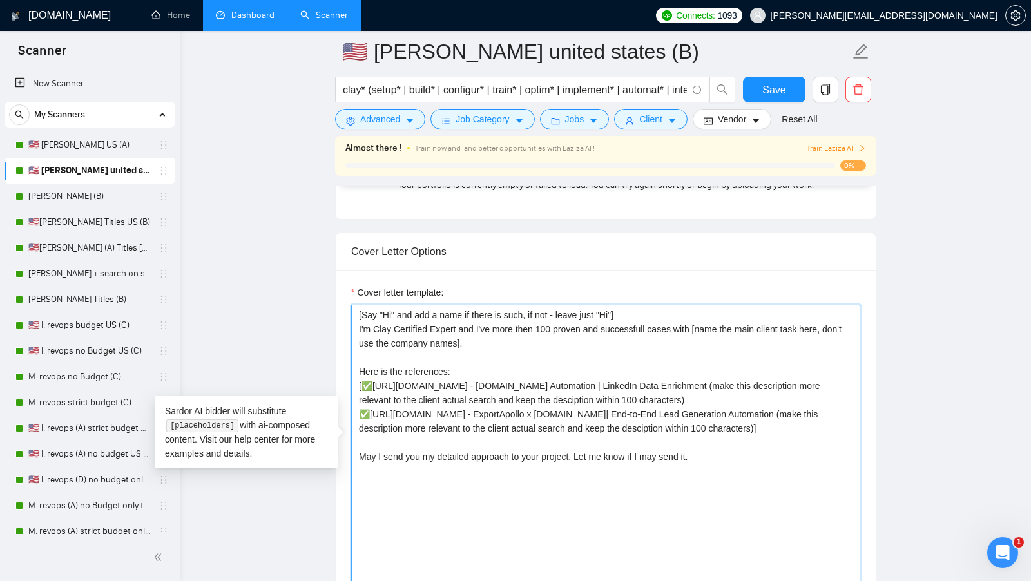
click at [741, 464] on textarea "[Say "Hi" and add a name if there is such, if not - leave just "Hi"] I'm Clay C…" at bounding box center [605, 450] width 509 height 290
drag, startPoint x: 737, startPoint y: 489, endPoint x: 332, endPoint y: 303, distance: 445.4
click at [332, 303] on main "🇺🇸 [PERSON_NAME] united states (B) clay* (setup* | build* | configur* | train* …" at bounding box center [606, 510] width 810 height 3541
paste textarea "May I send you my detailed approach for your project? Please let me know if I c…"
click at [498, 489] on textarea "[Say "Hi" and add a name if there is such, if not - leave just "Hi"] I'm Clay C…" at bounding box center [605, 450] width 509 height 290
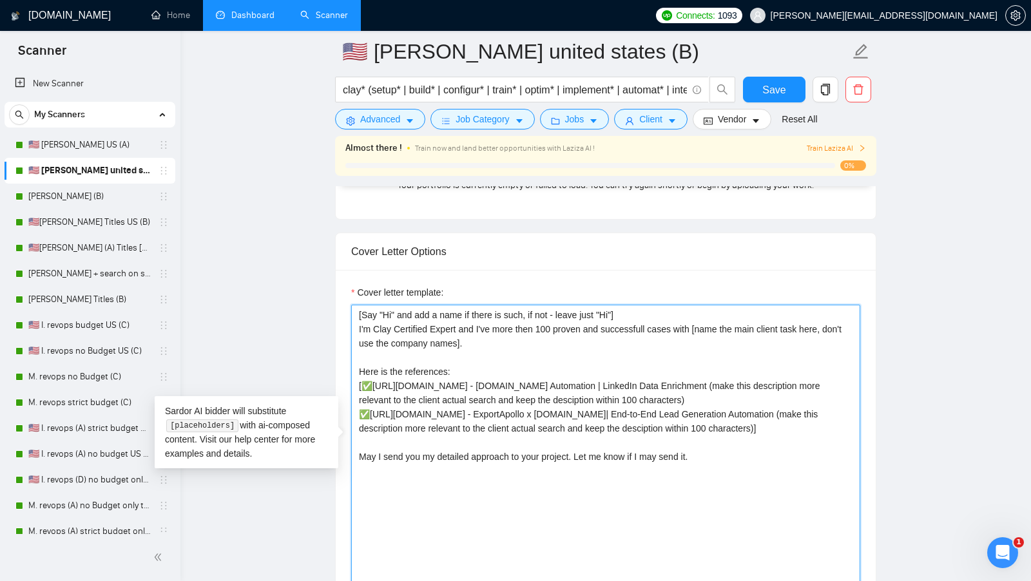
click at [498, 490] on textarea "[Say "Hi" and add a name if there is such, if not - leave just "Hi"] I'm Clay C…" at bounding box center [605, 450] width 509 height 290
click at [500, 483] on textarea "[Say "Hi" and add a name if there is such, if not - leave just "Hi"] I'm Clay C…" at bounding box center [605, 450] width 509 height 290
click at [501, 483] on textarea "[Say "Hi" and add a name if there is such, if not - leave just "Hi"] I'm Clay C…" at bounding box center [605, 450] width 509 height 290
paste textarea "for your project? Please let me know if I can"
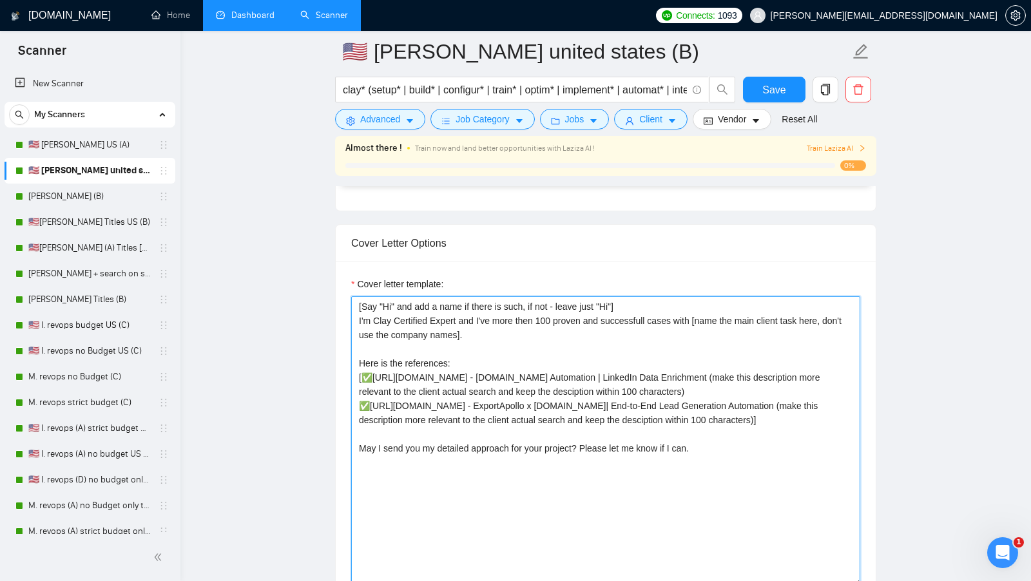
scroll to position [1322, 0]
type textarea "[Say "Hi" and add a name if there is such, if not - leave just "Hi"] I'm Clay C…"
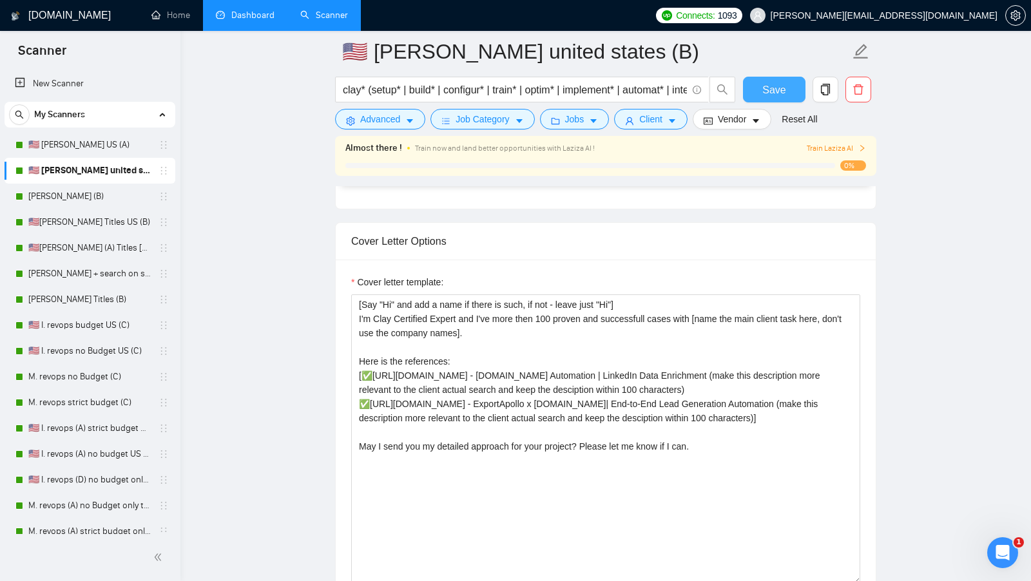
click at [768, 101] on button "Save" at bounding box center [774, 90] width 63 height 26
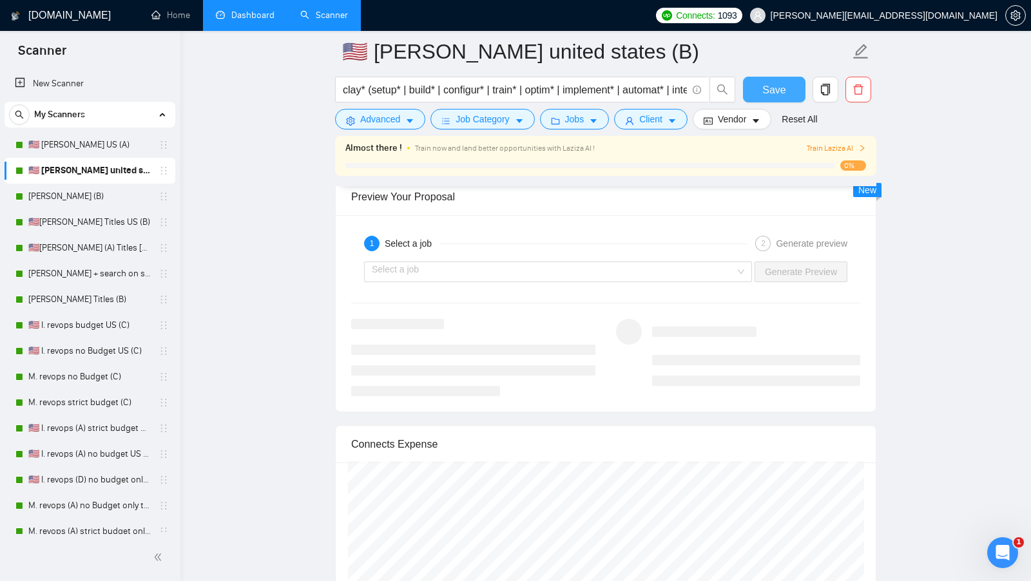
scroll to position [3156, 0]
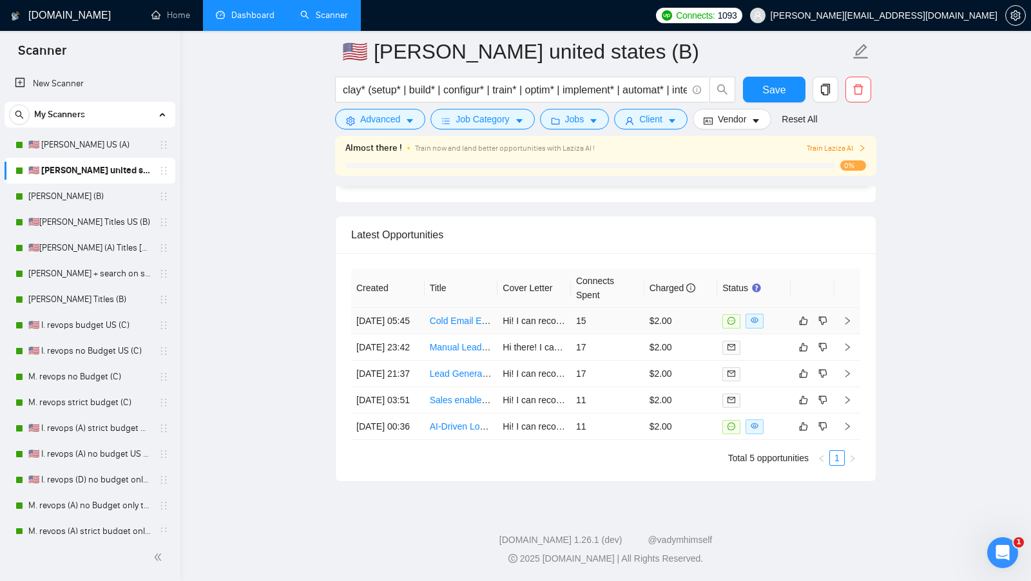
click at [776, 308] on td at bounding box center [754, 321] width 73 height 26
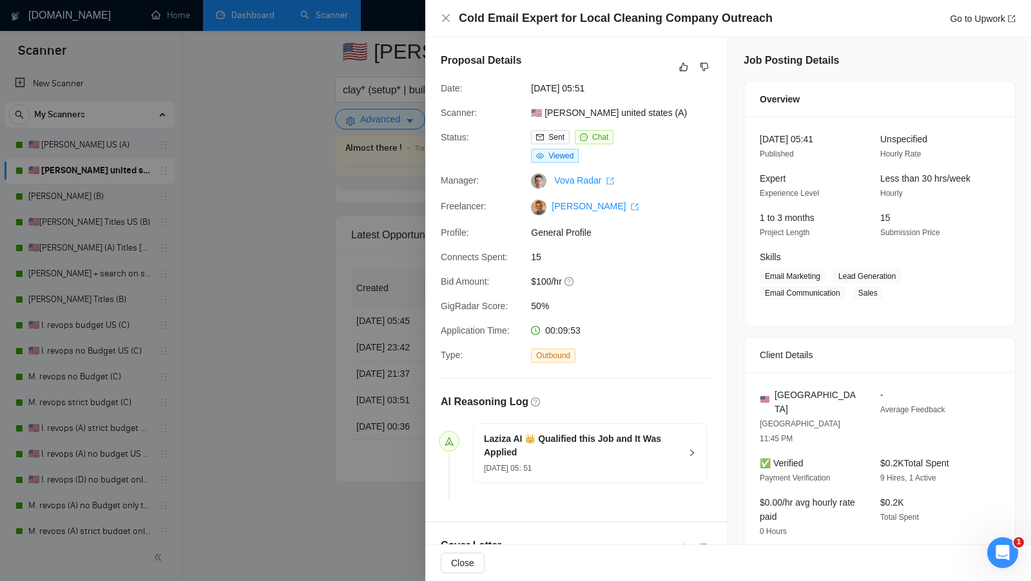
scroll to position [296, 0]
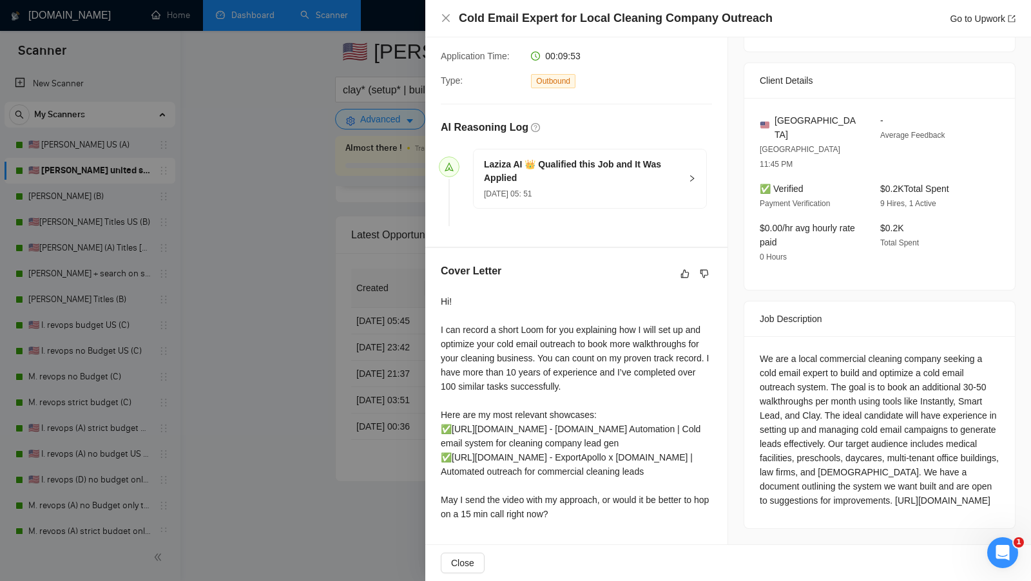
click at [315, 359] on div at bounding box center [515, 290] width 1031 height 581
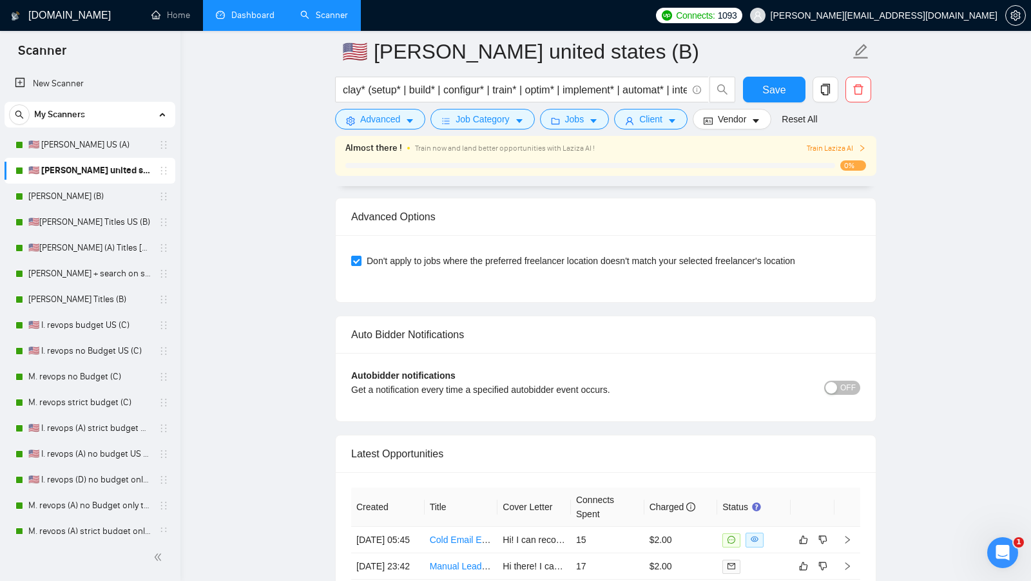
scroll to position [3156, 0]
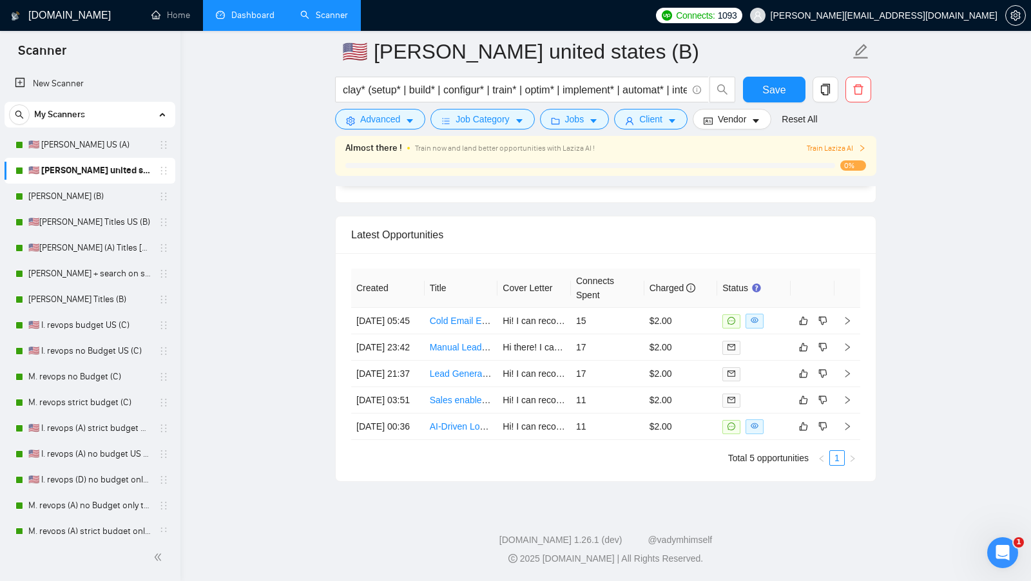
click at [259, 21] on link "Dashboard" at bounding box center [245, 15] width 59 height 11
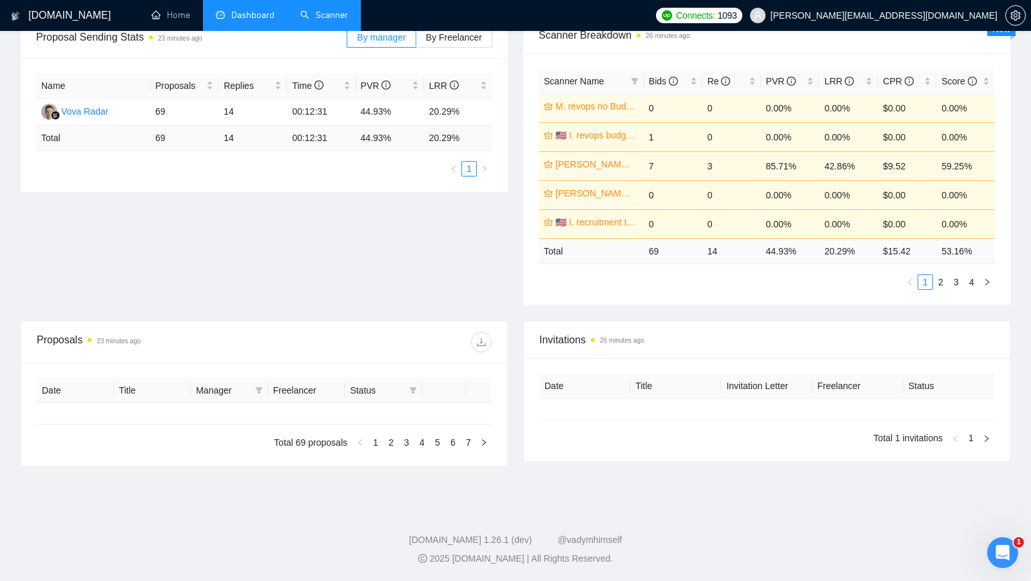
type input "[DATE]"
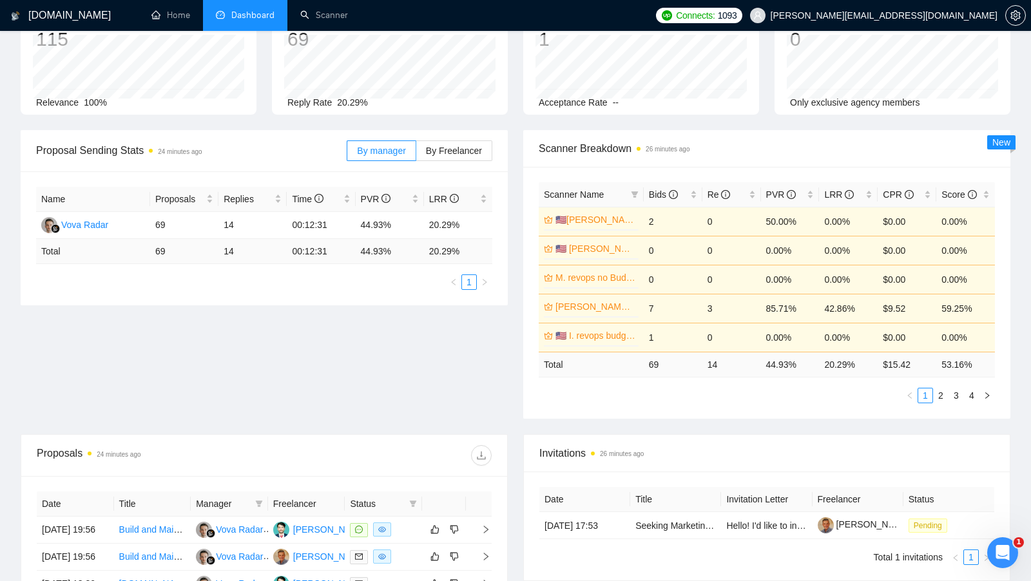
scroll to position [86, 0]
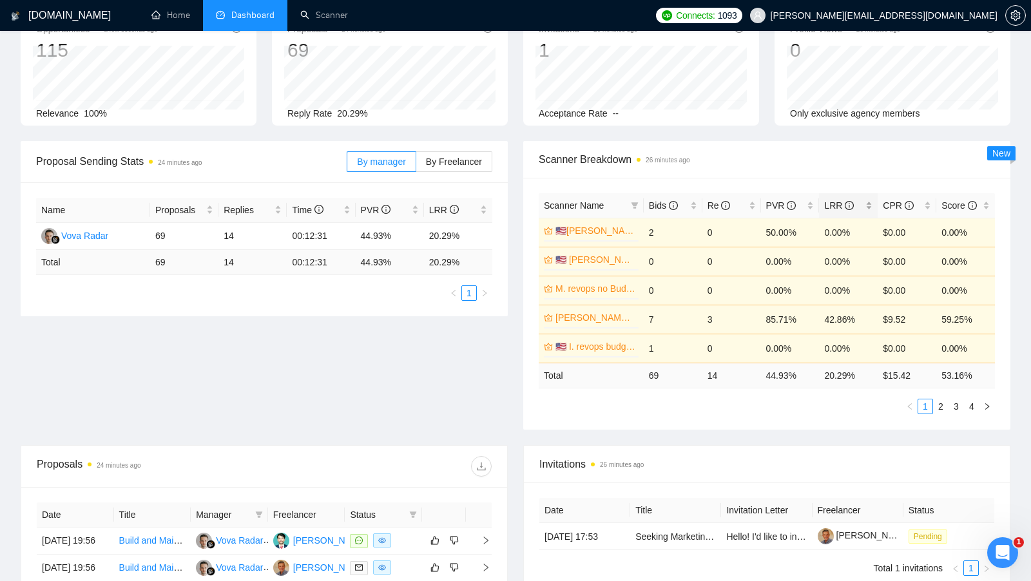
click at [870, 204] on div "LRR" at bounding box center [849, 206] width 48 height 14
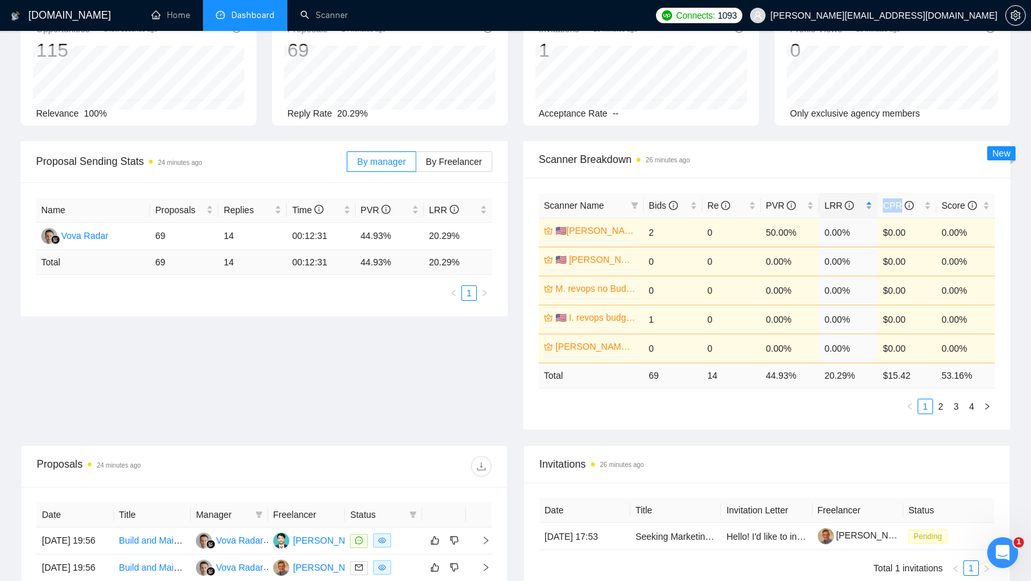
click at [870, 204] on div "LRR" at bounding box center [849, 206] width 48 height 14
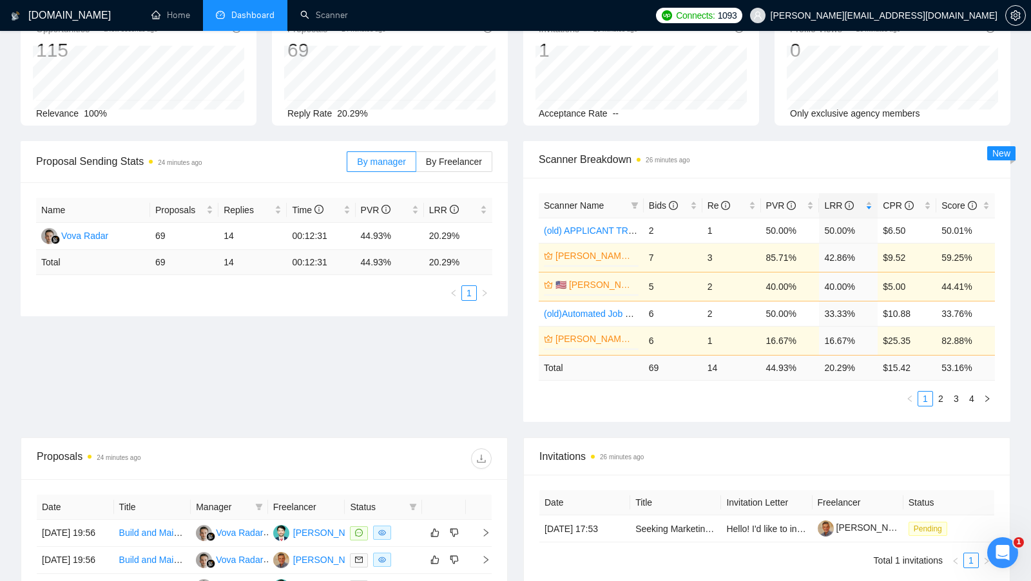
click at [752, 185] on div "Scanner Name Bids Re PVR LRR CPR Score (old) APPLICANT TRACKING SYSTEM 2 1 50.0…" at bounding box center [766, 300] width 487 height 244
click at [313, 534] on div "[PERSON_NAME]" at bounding box center [330, 533] width 74 height 14
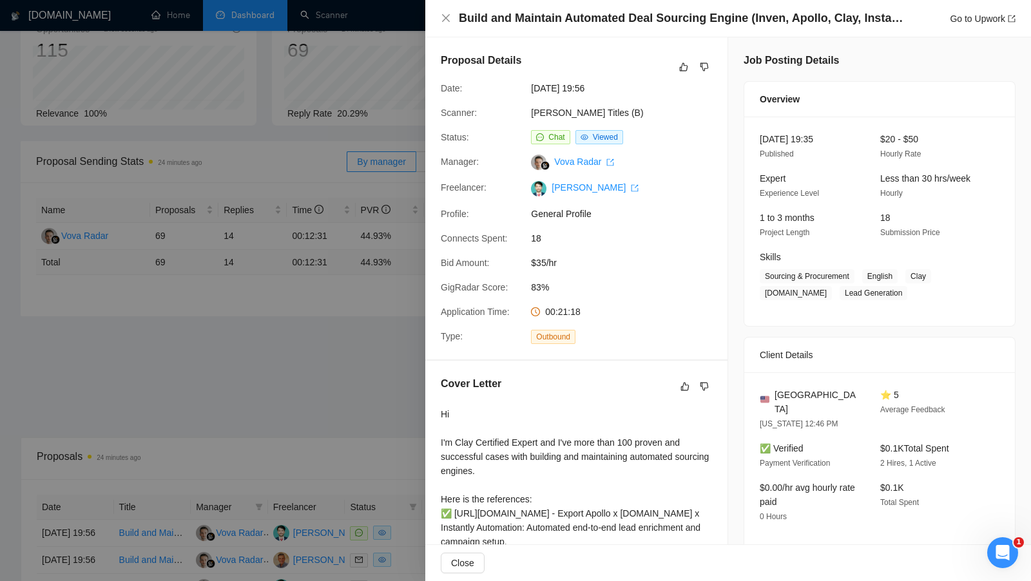
click at [289, 351] on div at bounding box center [515, 290] width 1031 height 581
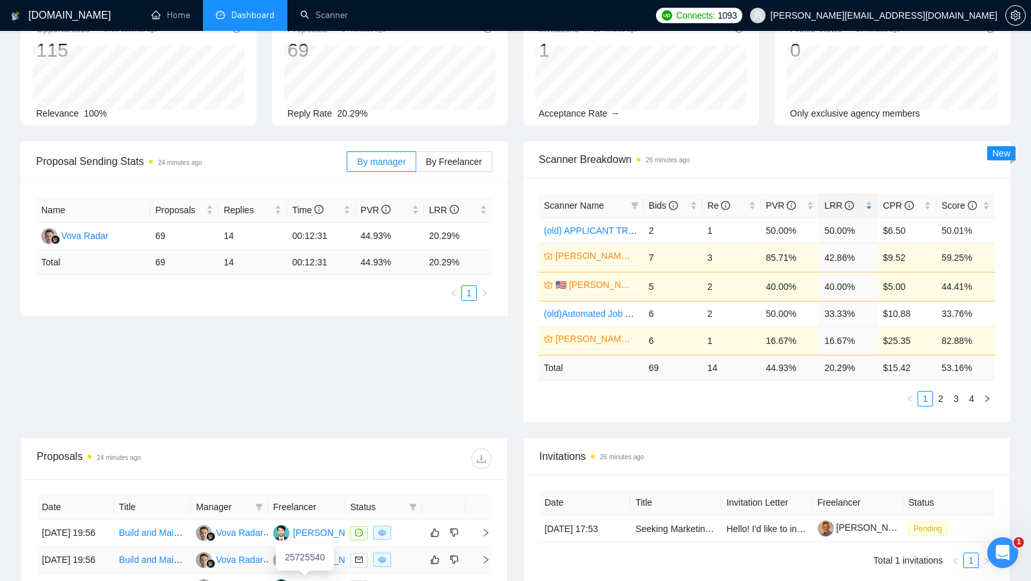
click at [308, 567] on div "[PERSON_NAME]" at bounding box center [330, 560] width 74 height 14
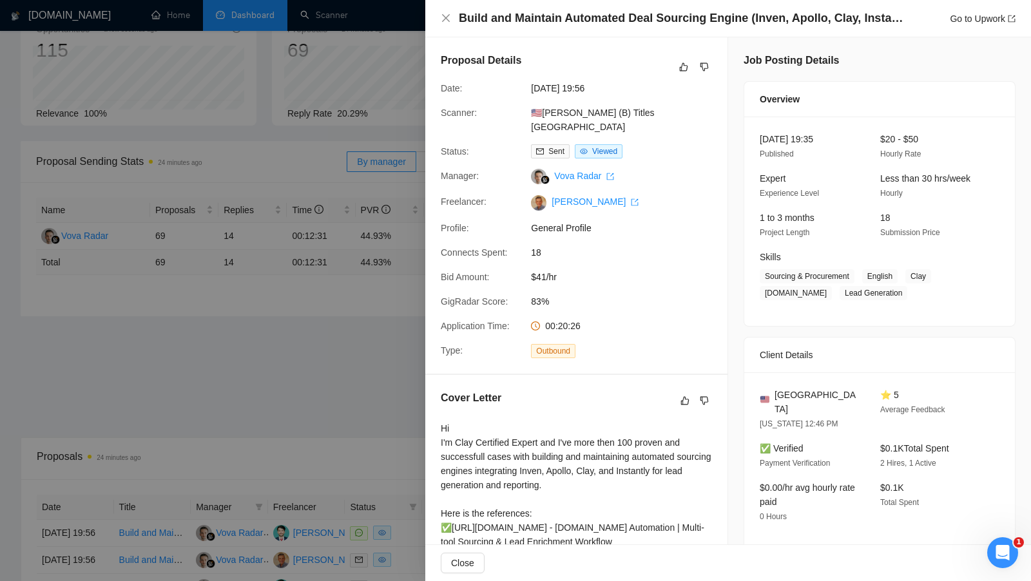
click at [384, 243] on div at bounding box center [515, 290] width 1031 height 581
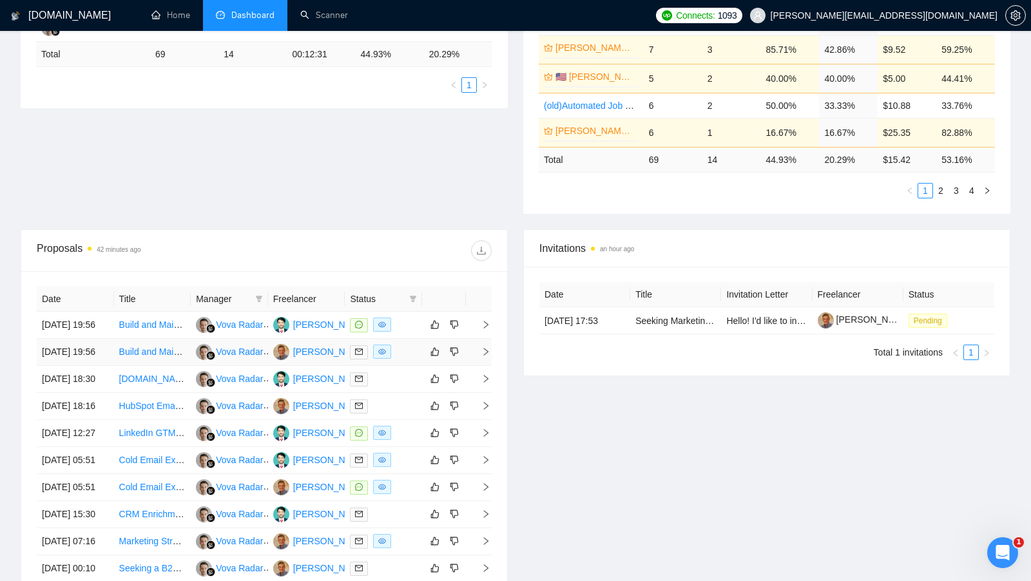
scroll to position [300, 0]
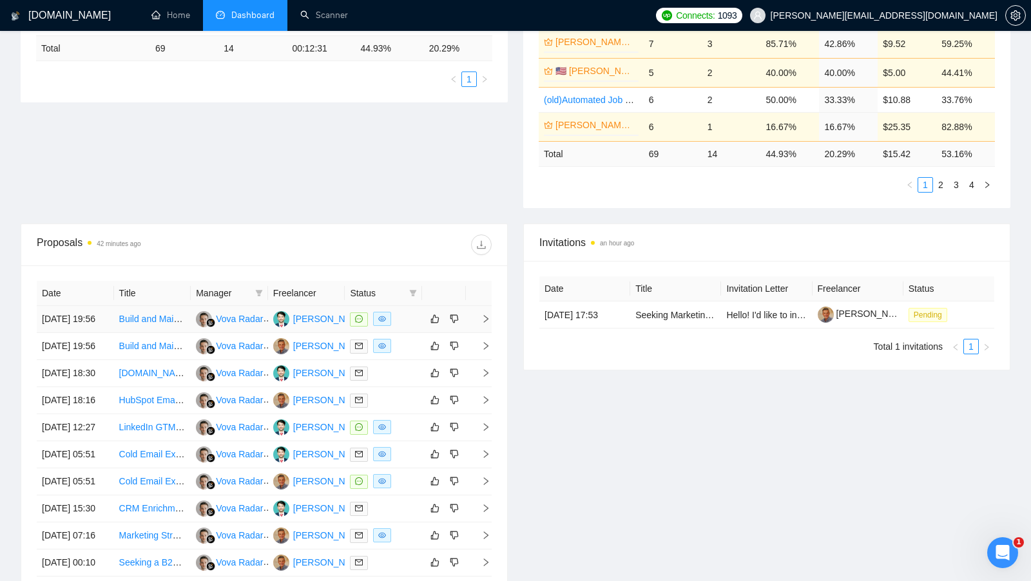
click at [415, 313] on td at bounding box center [383, 319] width 77 height 27
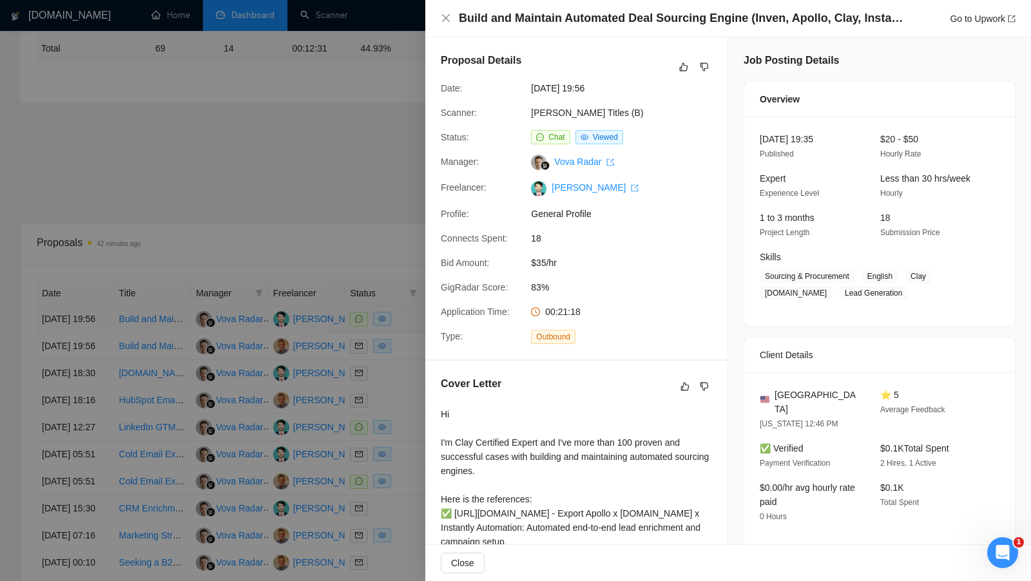
click at [415, 313] on div at bounding box center [515, 290] width 1031 height 581
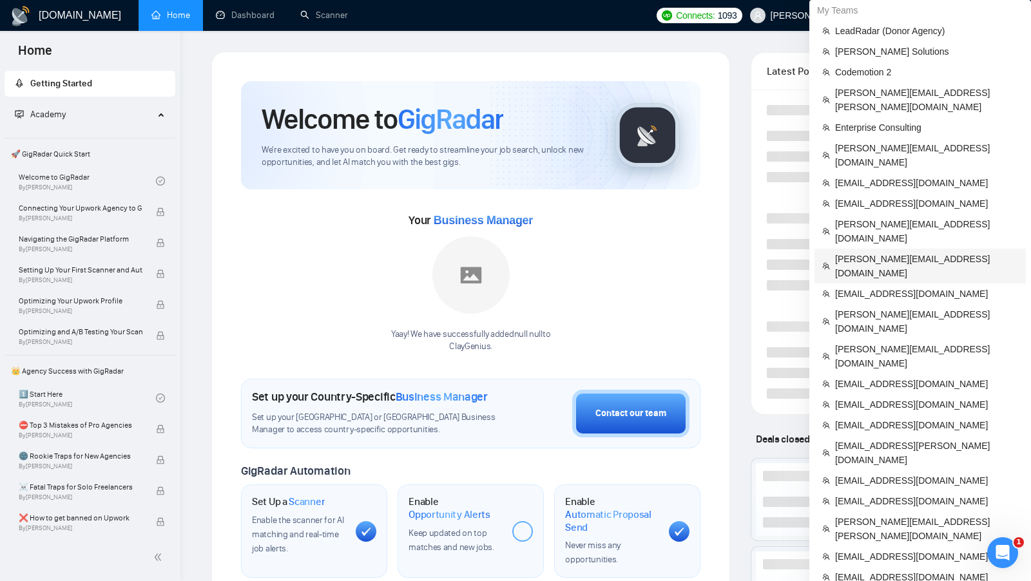
click at [894, 252] on span "sami@postmanagency.com" at bounding box center [926, 266] width 183 height 28
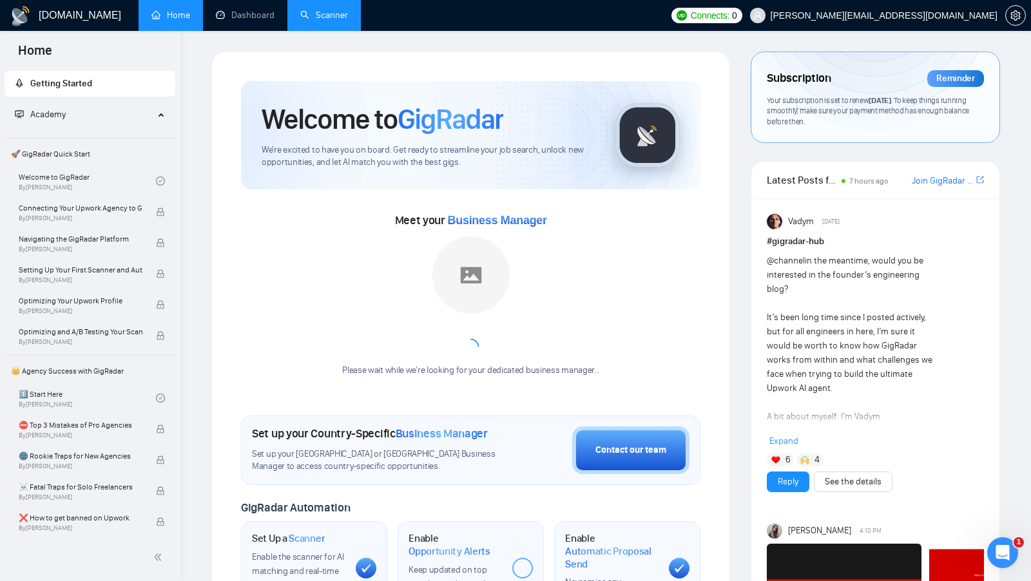
click at [300, 21] on link "Scanner" at bounding box center [324, 15] width 48 height 11
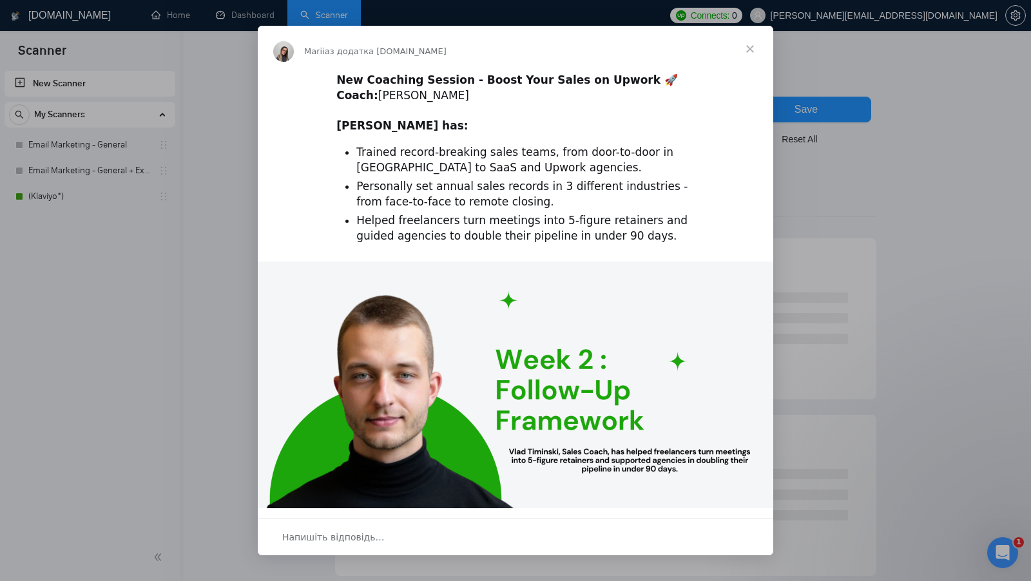
click at [752, 54] on span "Закрити" at bounding box center [750, 49] width 46 height 46
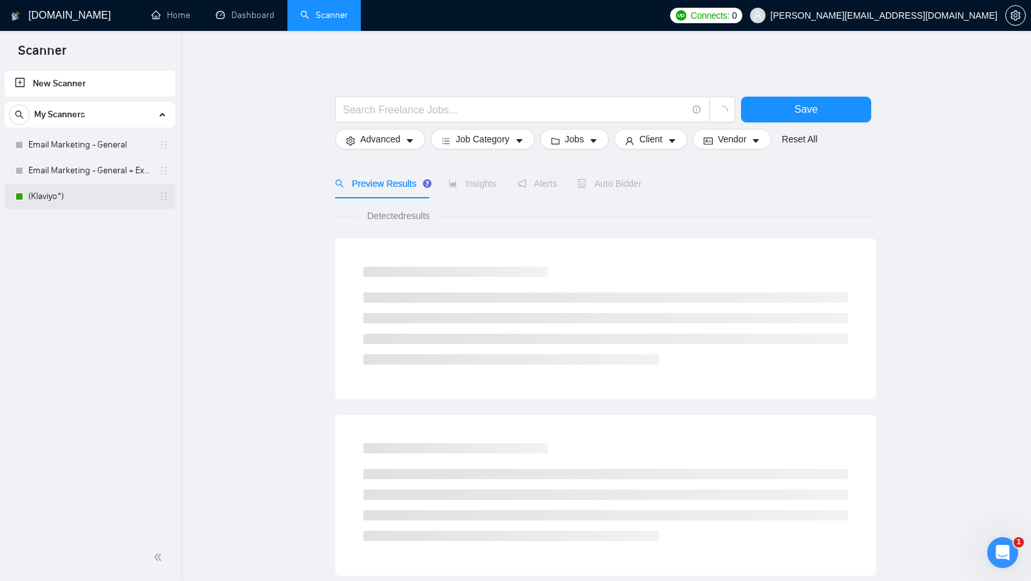
click at [95, 193] on link "(Klaviyo*)" at bounding box center [89, 197] width 122 height 26
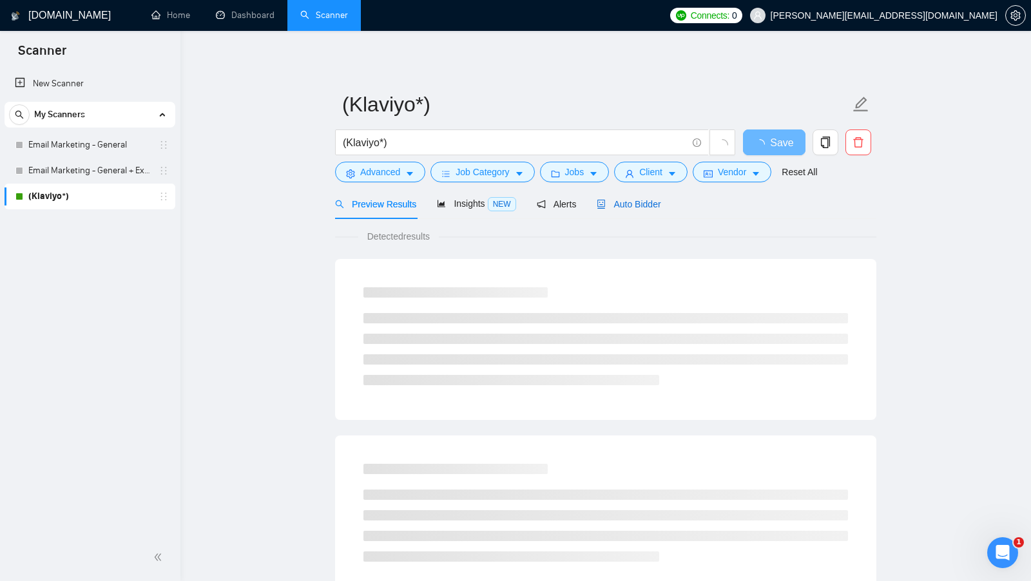
click at [652, 209] on div "Auto Bidder" at bounding box center [629, 204] width 64 height 14
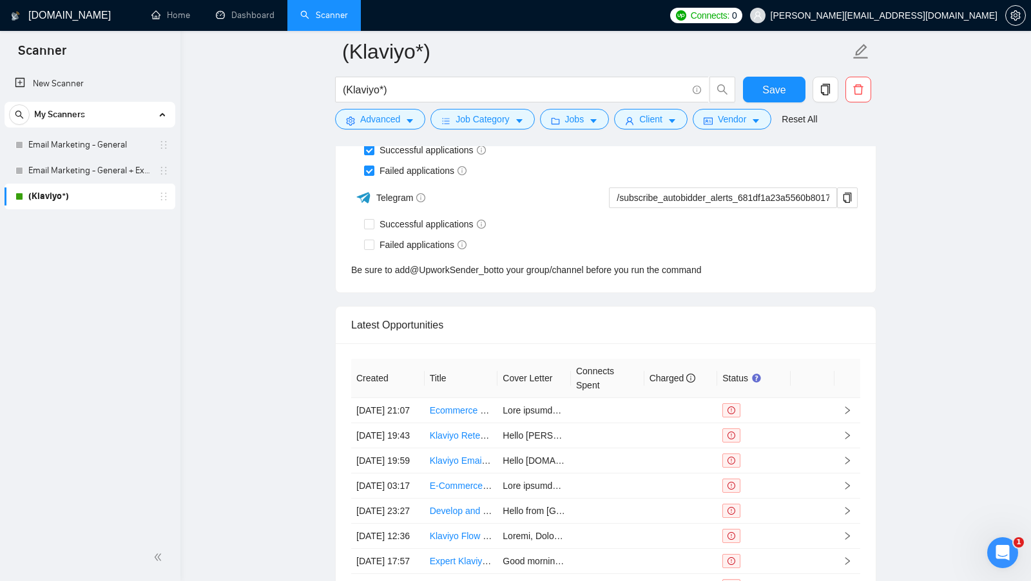
scroll to position [3526, 0]
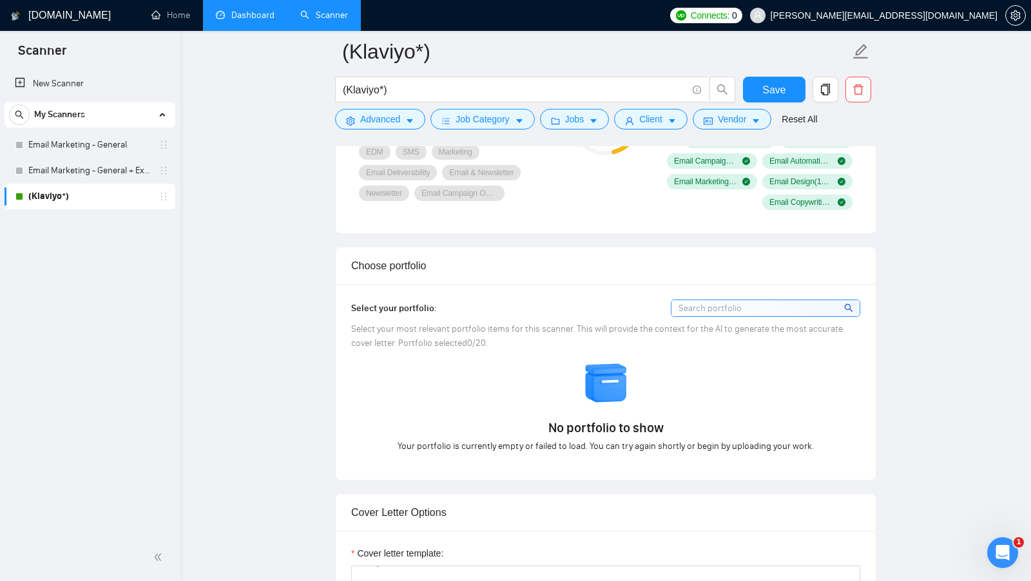
click at [255, 21] on link "Dashboard" at bounding box center [245, 15] width 59 height 11
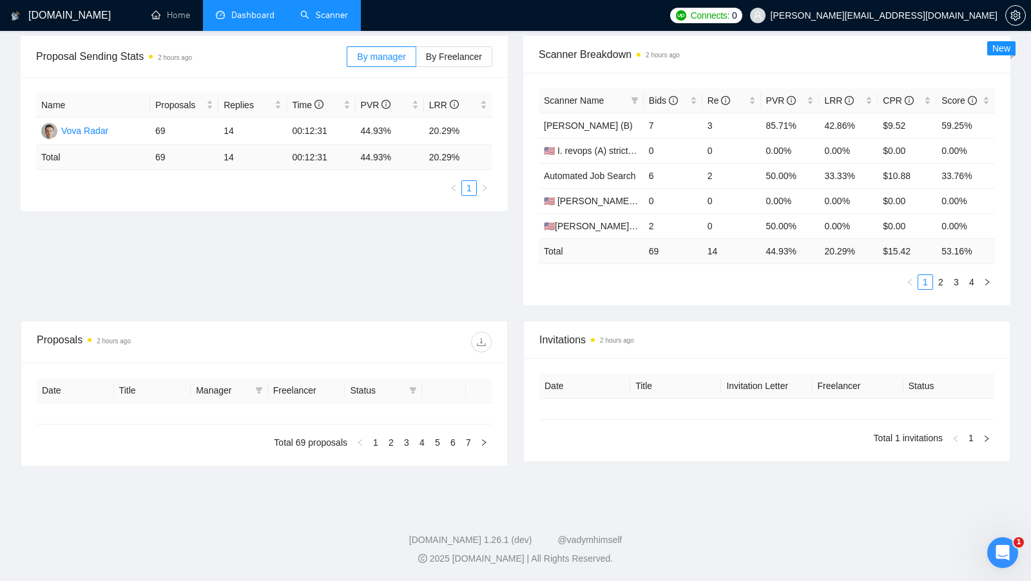
type input "[DATE]"
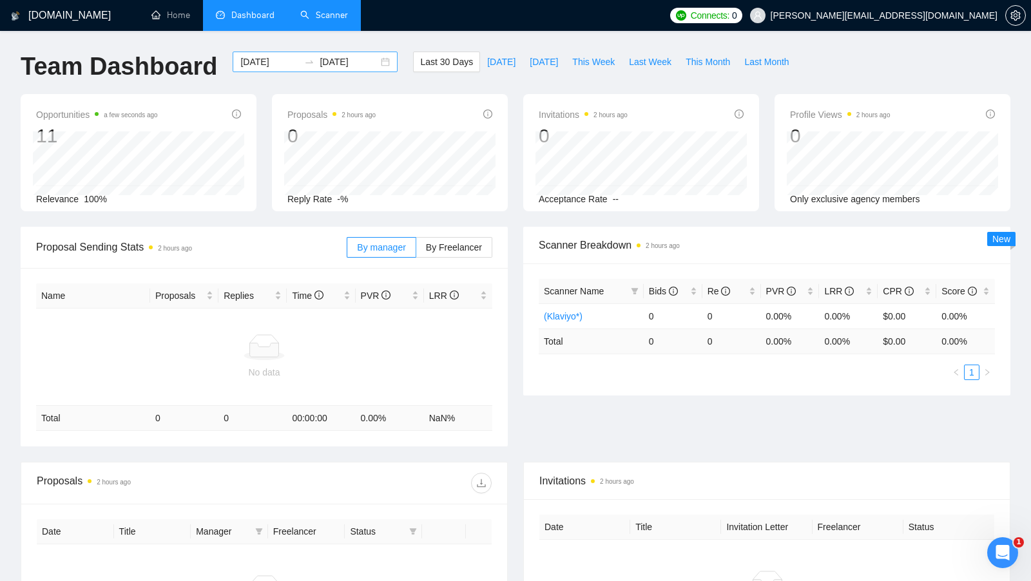
click at [381, 62] on div "2025-08-30 2025-09-29" at bounding box center [315, 62] width 165 height 21
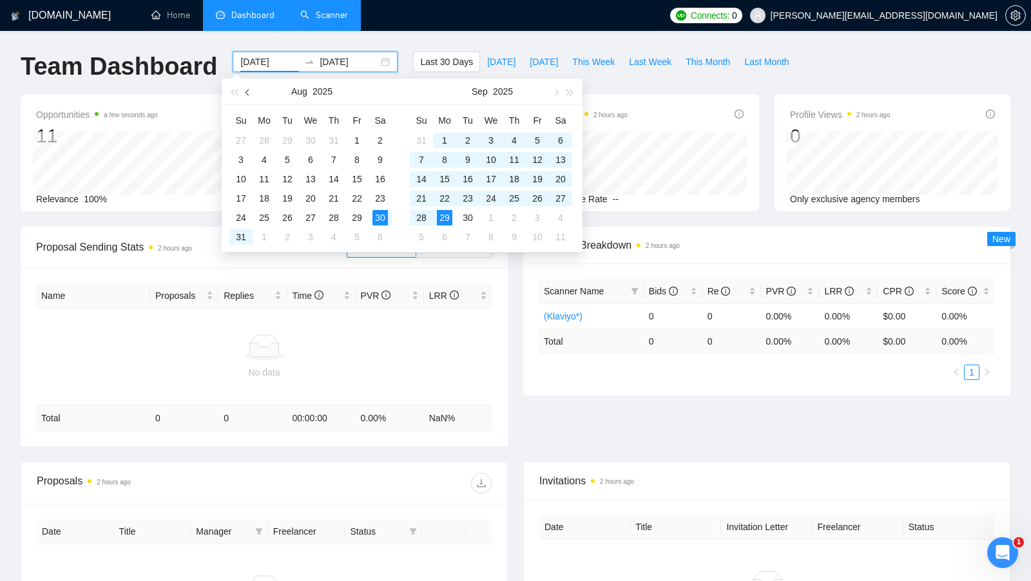
click at [250, 92] on span "button" at bounding box center [249, 92] width 6 height 6
click at [249, 92] on span "button" at bounding box center [249, 92] width 6 height 6
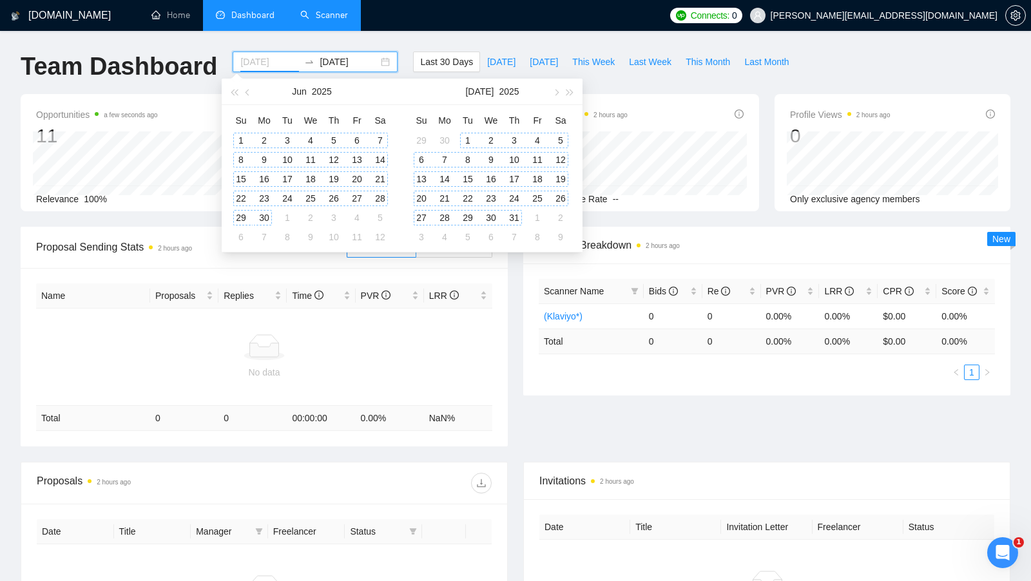
click at [225, 141] on div "Su Mo Tu We Th Fr Sa 1 2 3 4 5 6 7 8 9 10 11 12 13 14 15 16 17 18 19 20 21 22 2…" at bounding box center [312, 178] width 181 height 147
click at [246, 100] on button "button" at bounding box center [248, 92] width 14 height 26
type input "2025-05-01"
click at [337, 142] on div "1" at bounding box center [333, 140] width 15 height 15
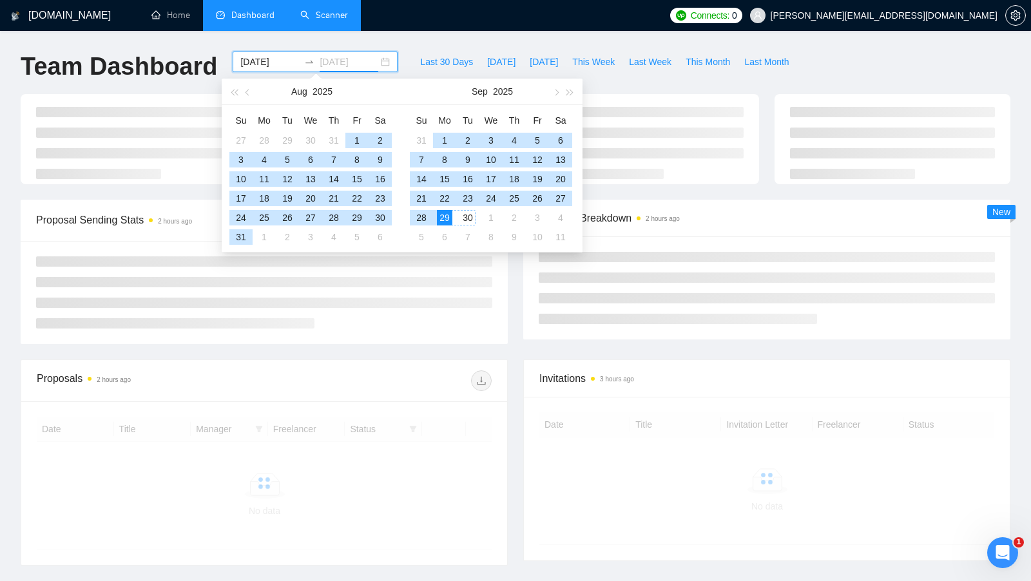
type input "[DATE]"
click at [448, 214] on div "29" at bounding box center [444, 217] width 15 height 15
